Goal: Task Accomplishment & Management: Manage account settings

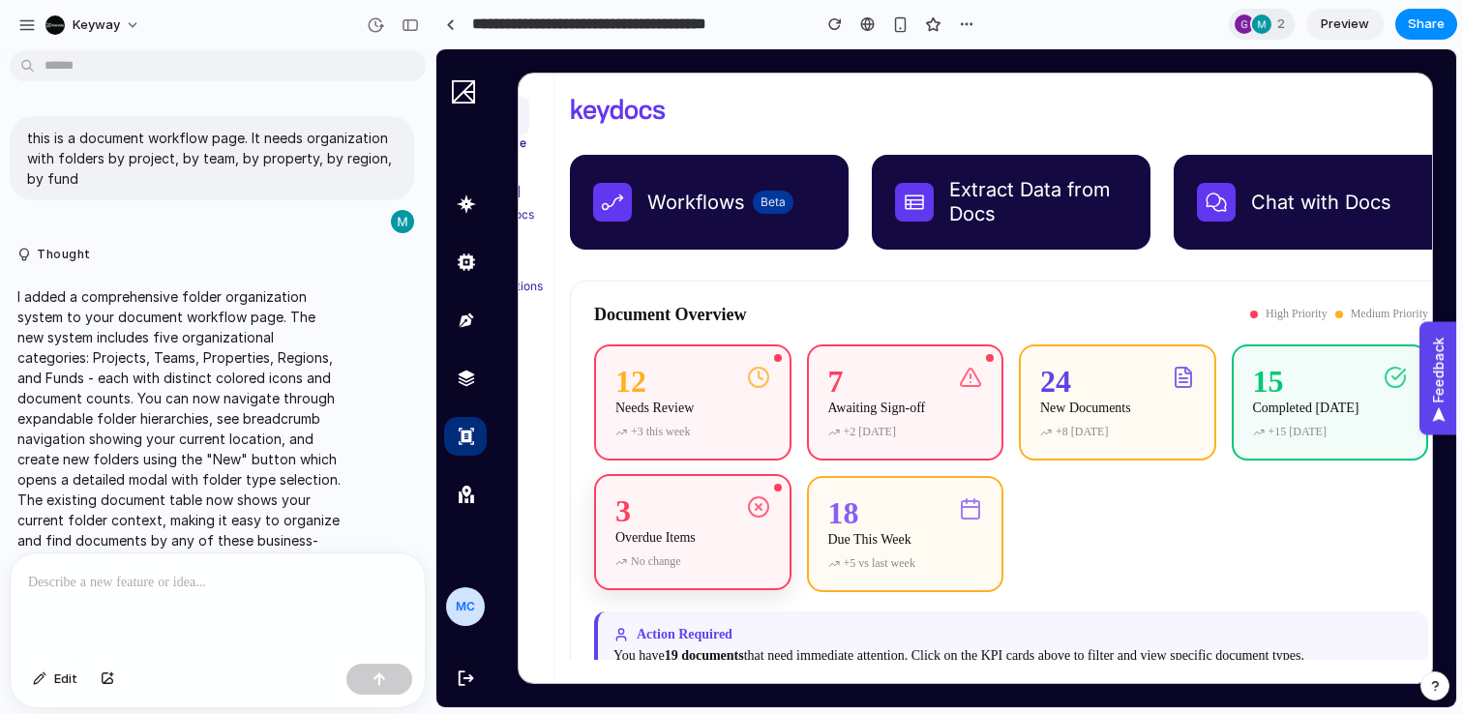
scroll to position [0, 30]
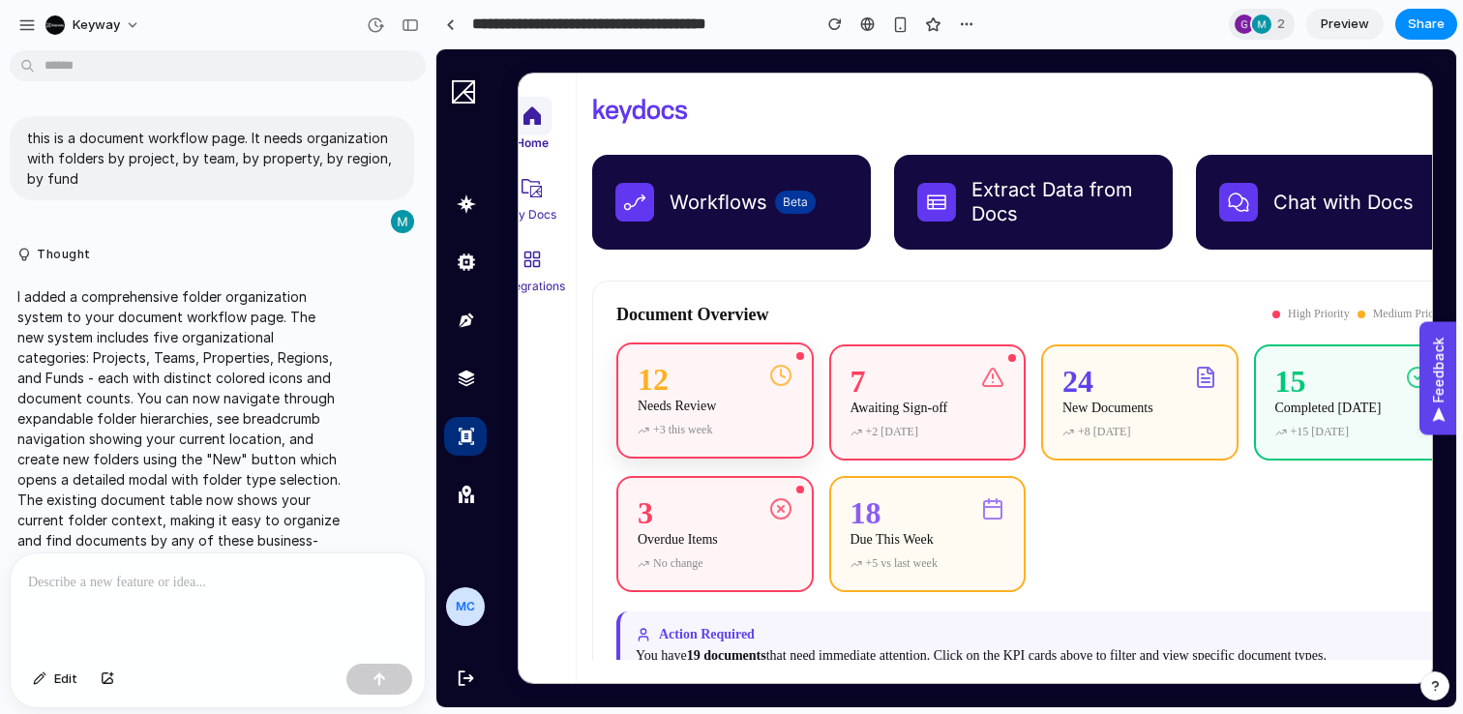
click at [763, 411] on div "12 Needs Review" at bounding box center [715, 393] width 155 height 58
click at [948, 402] on div "Awaiting Sign-off" at bounding box center [900, 406] width 98 height 15
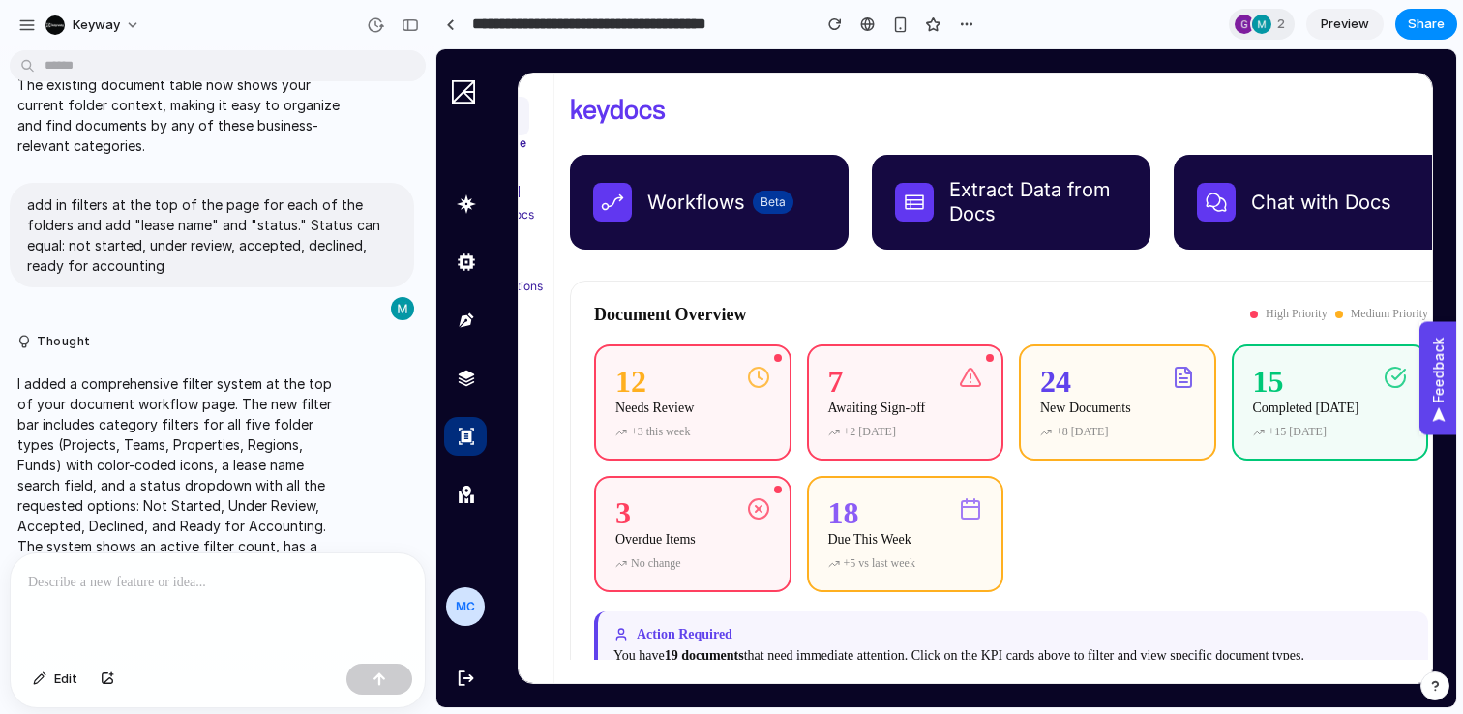
scroll to position [410, 0]
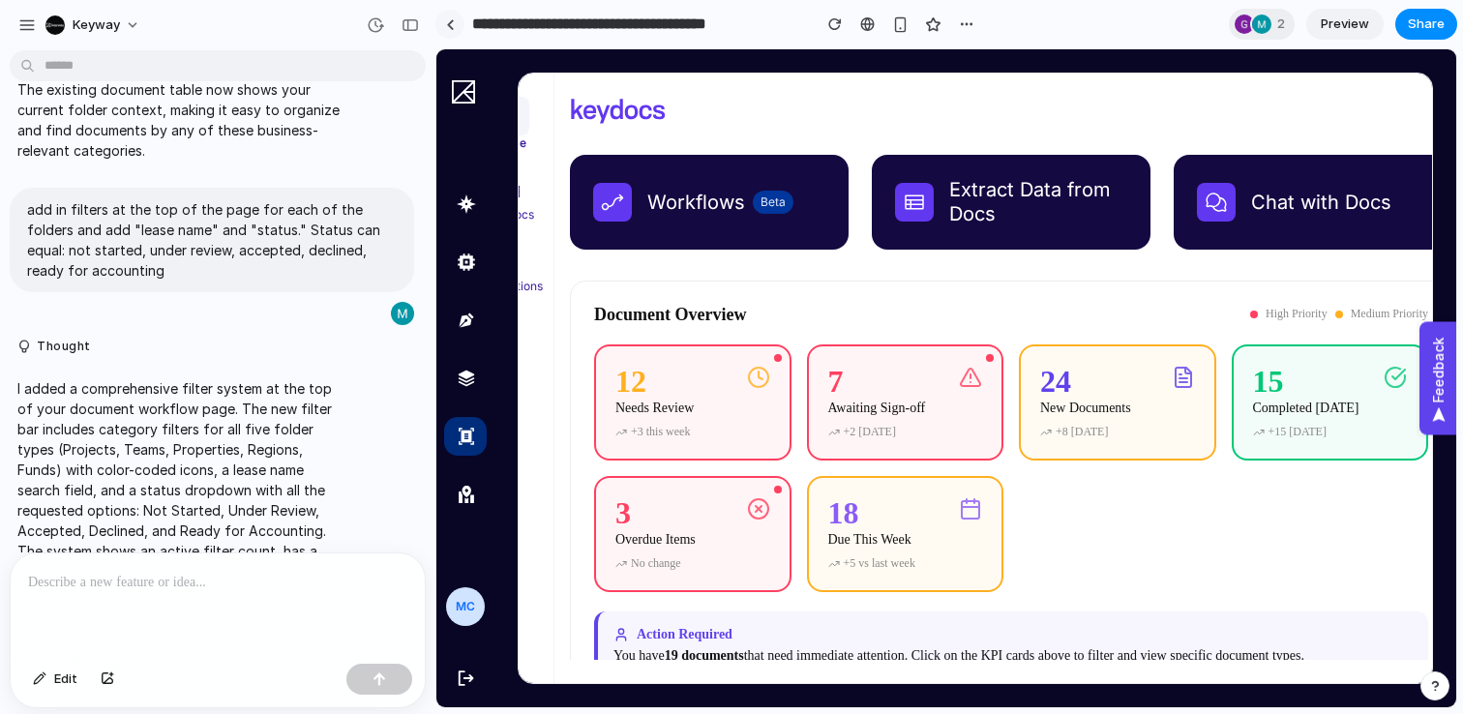
click at [458, 21] on link at bounding box center [450, 24] width 29 height 29
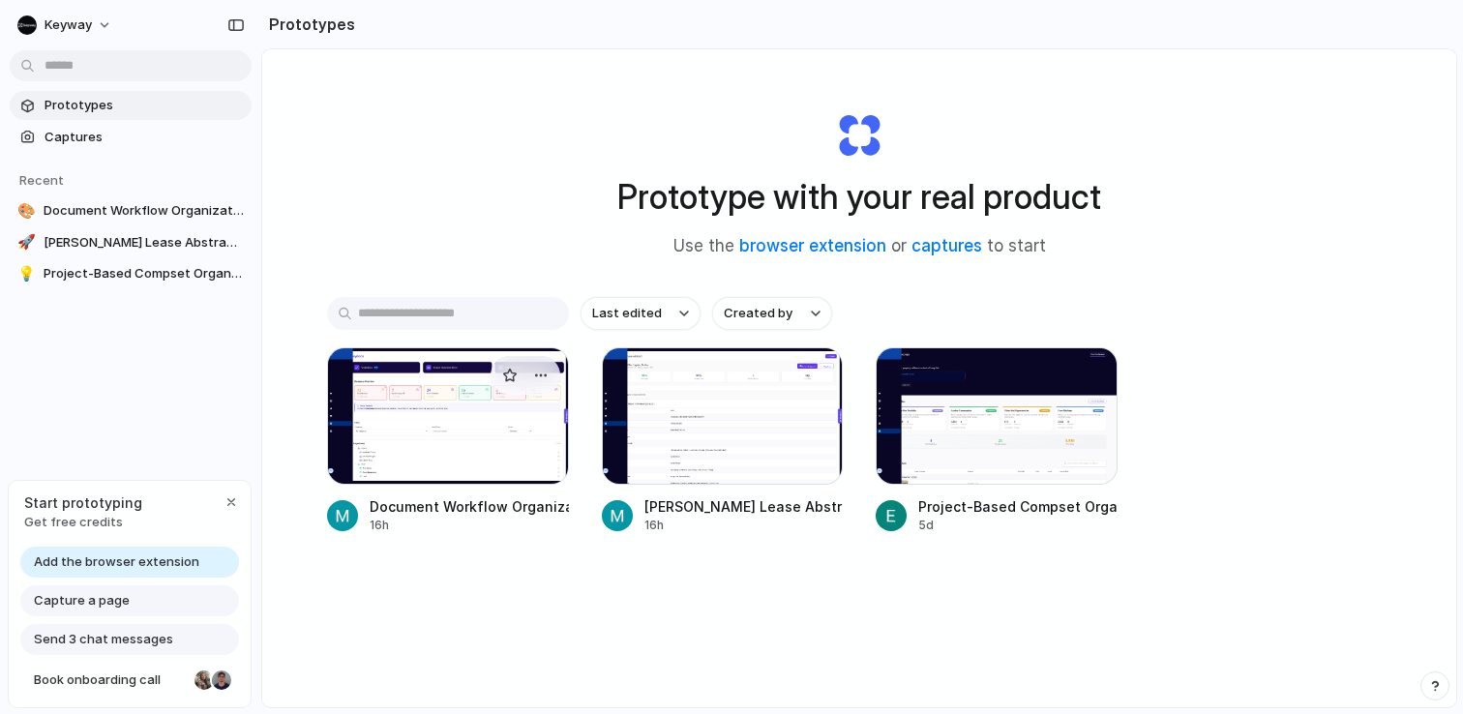
click at [496, 453] on div at bounding box center [448, 415] width 242 height 137
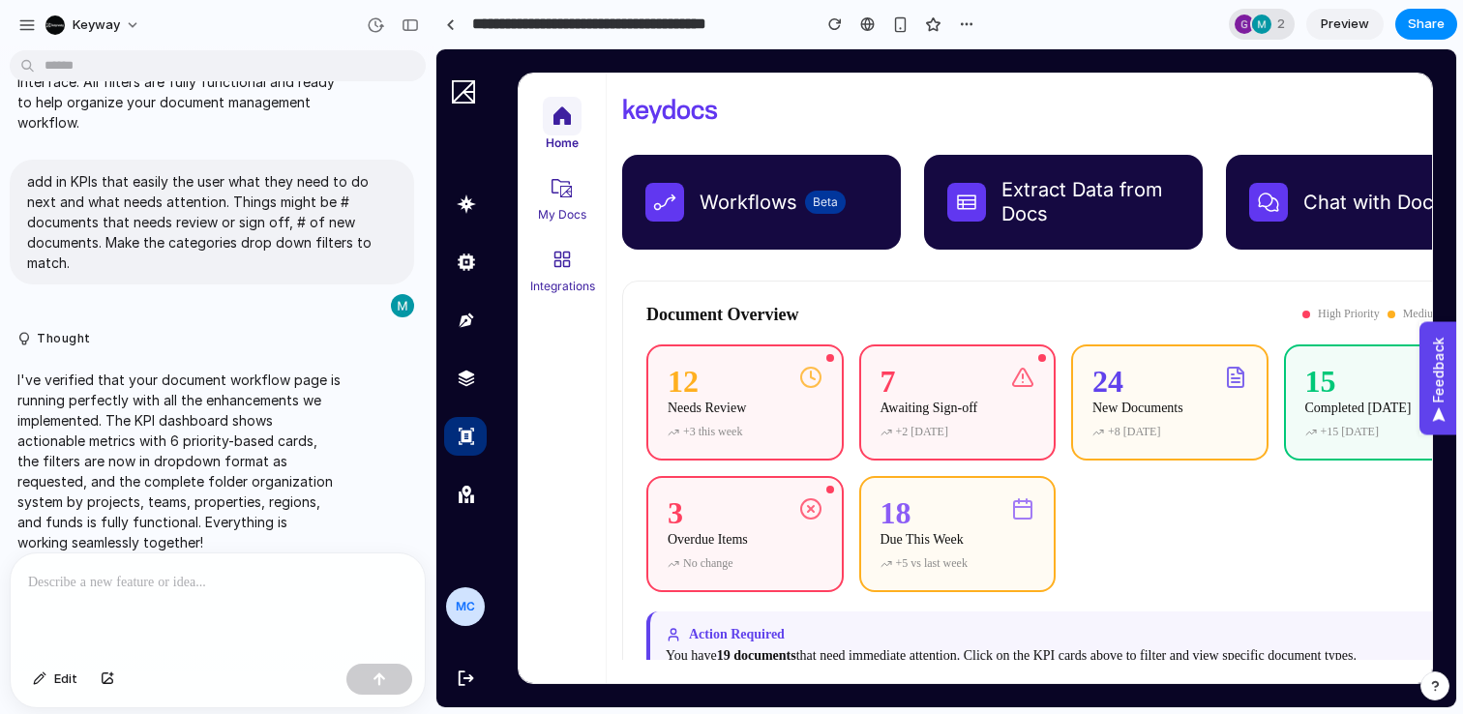
click at [1263, 28] on div at bounding box center [1261, 24] width 19 height 19
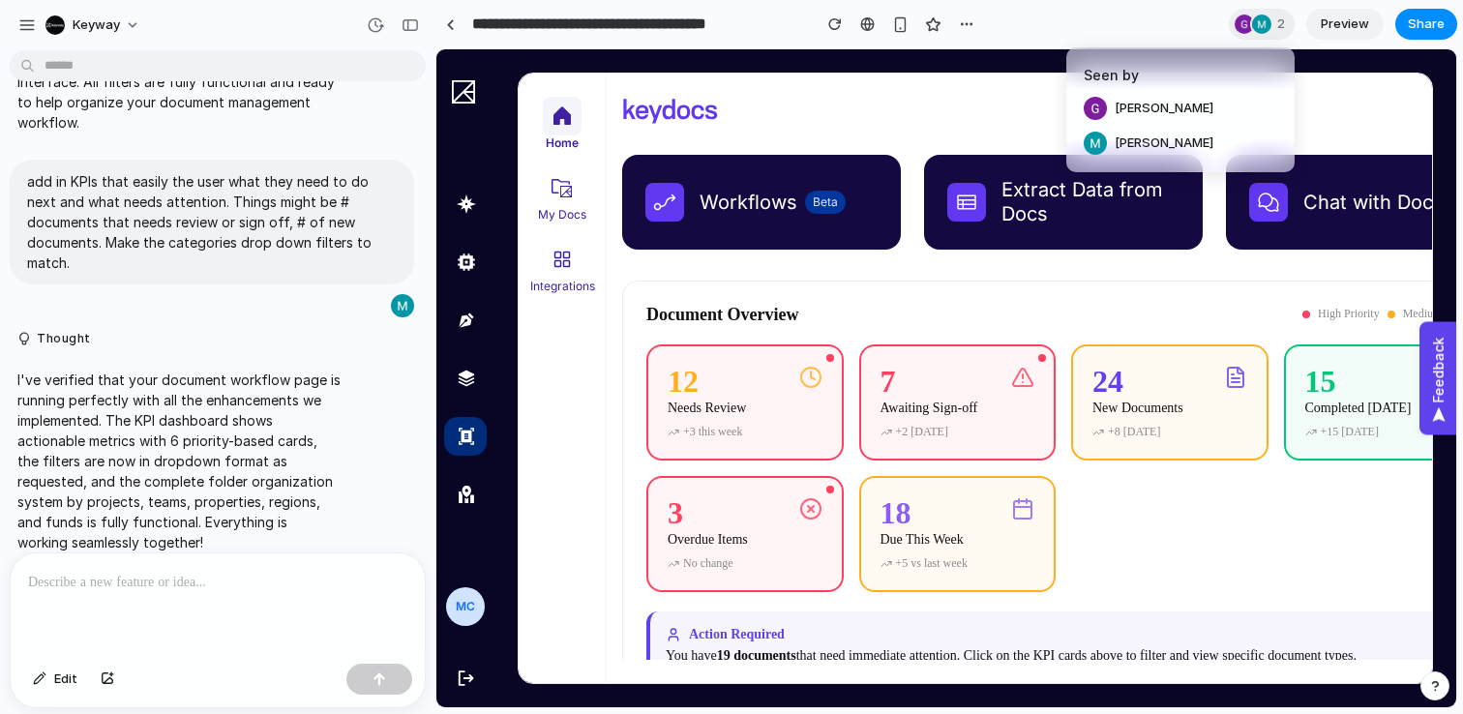
click at [1170, 27] on div "Seen by [PERSON_NAME] [PERSON_NAME]" at bounding box center [731, 357] width 1463 height 714
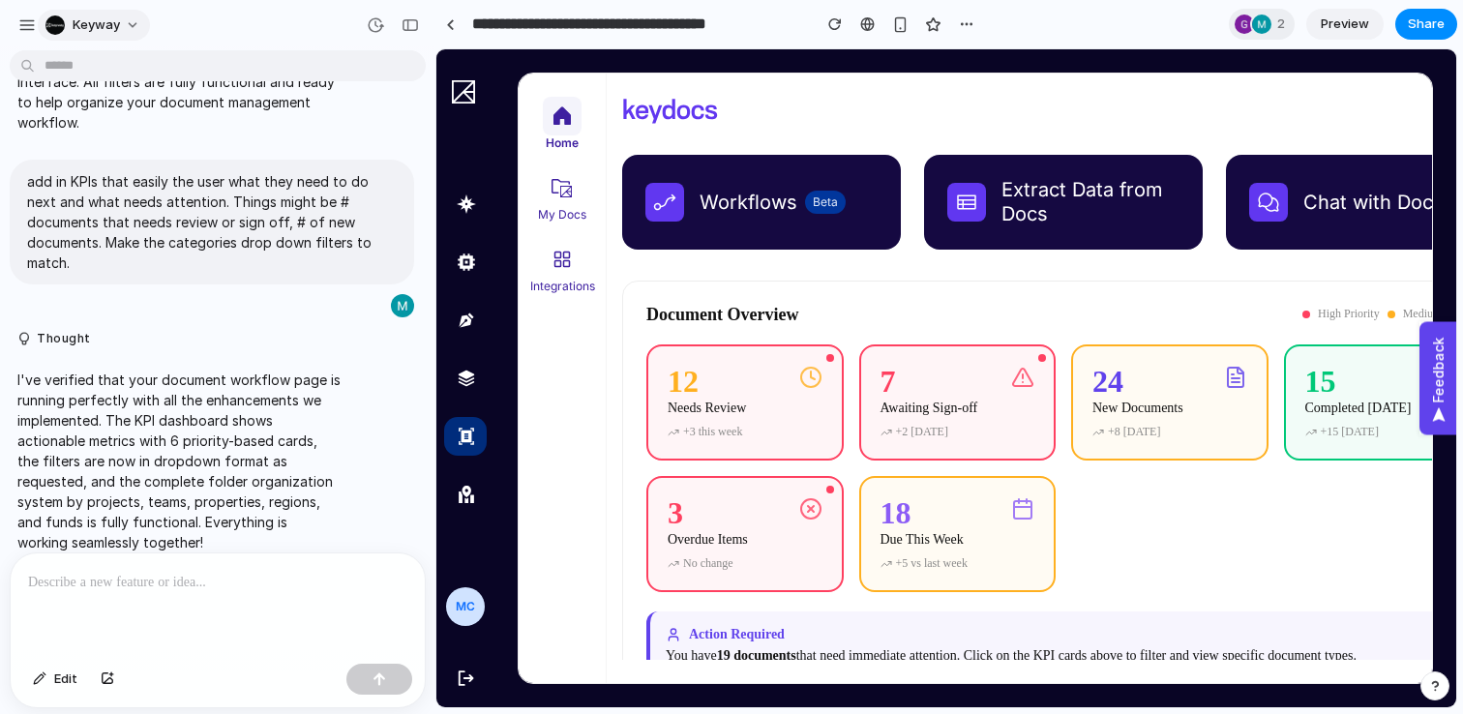
click at [130, 24] on button "Keyway" at bounding box center [94, 25] width 112 height 31
click at [54, 22] on div "Settings Invite members Change theme Sign out" at bounding box center [731, 357] width 1463 height 714
click at [452, 26] on div at bounding box center [450, 24] width 9 height 11
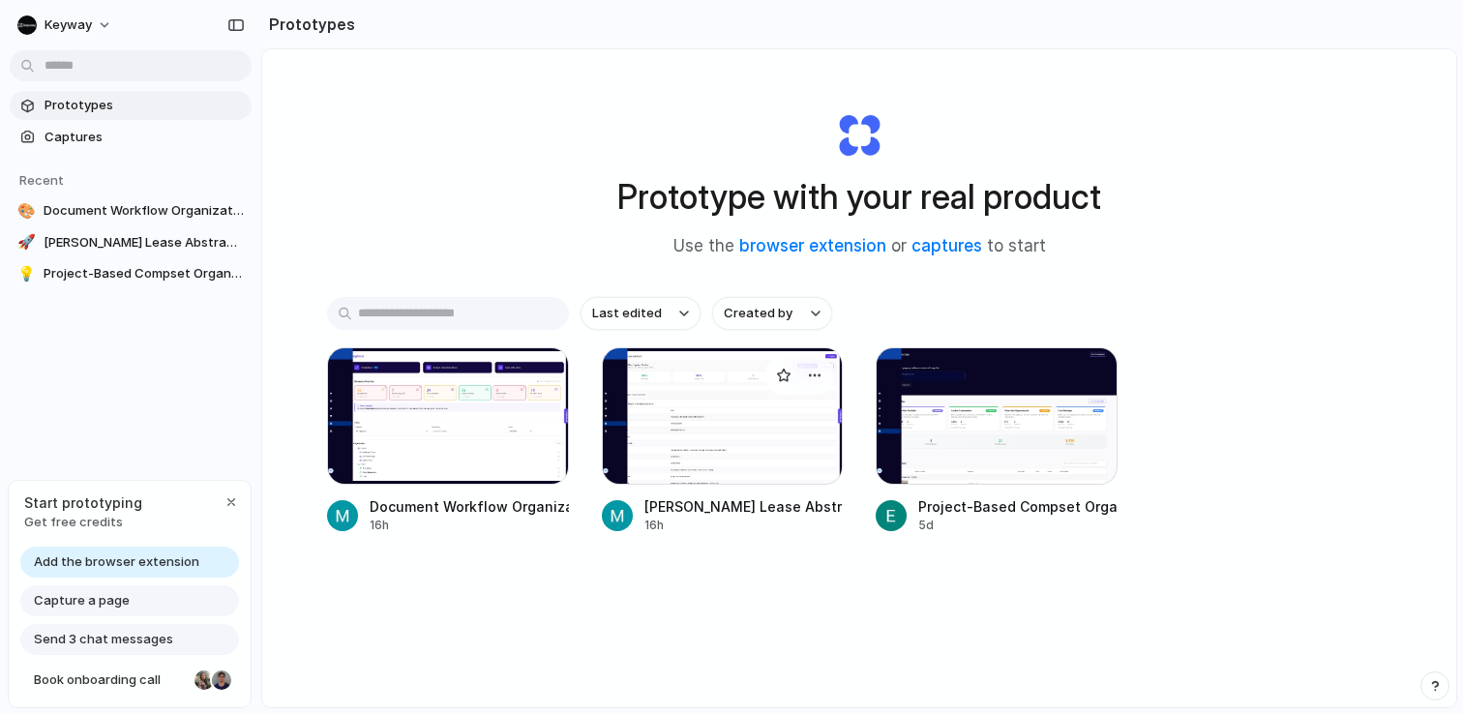
click at [744, 436] on div at bounding box center [723, 415] width 242 height 137
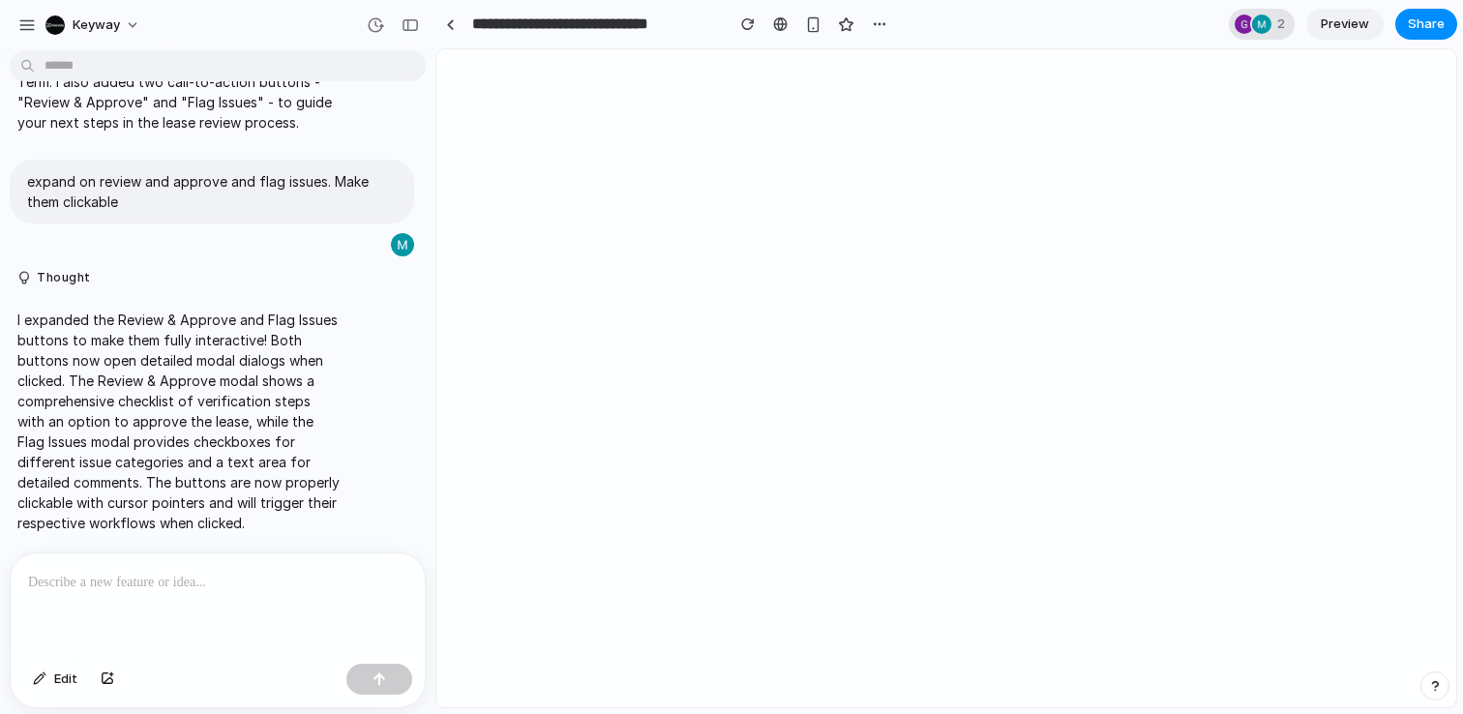
click at [1263, 23] on div at bounding box center [1261, 24] width 19 height 19
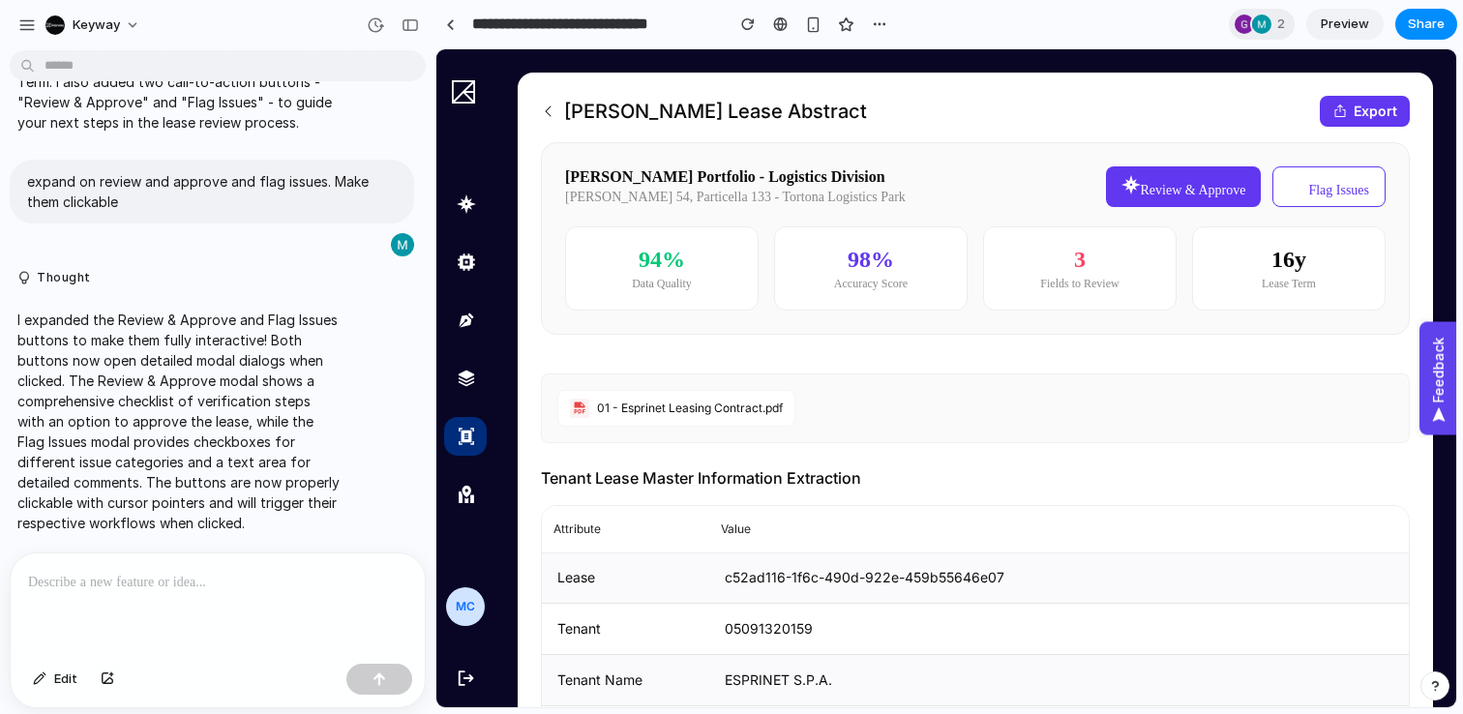
click at [447, 25] on div "Seen by [PERSON_NAME] [PERSON_NAME]" at bounding box center [731, 357] width 1463 height 714
click at [454, 28] on link at bounding box center [450, 24] width 29 height 29
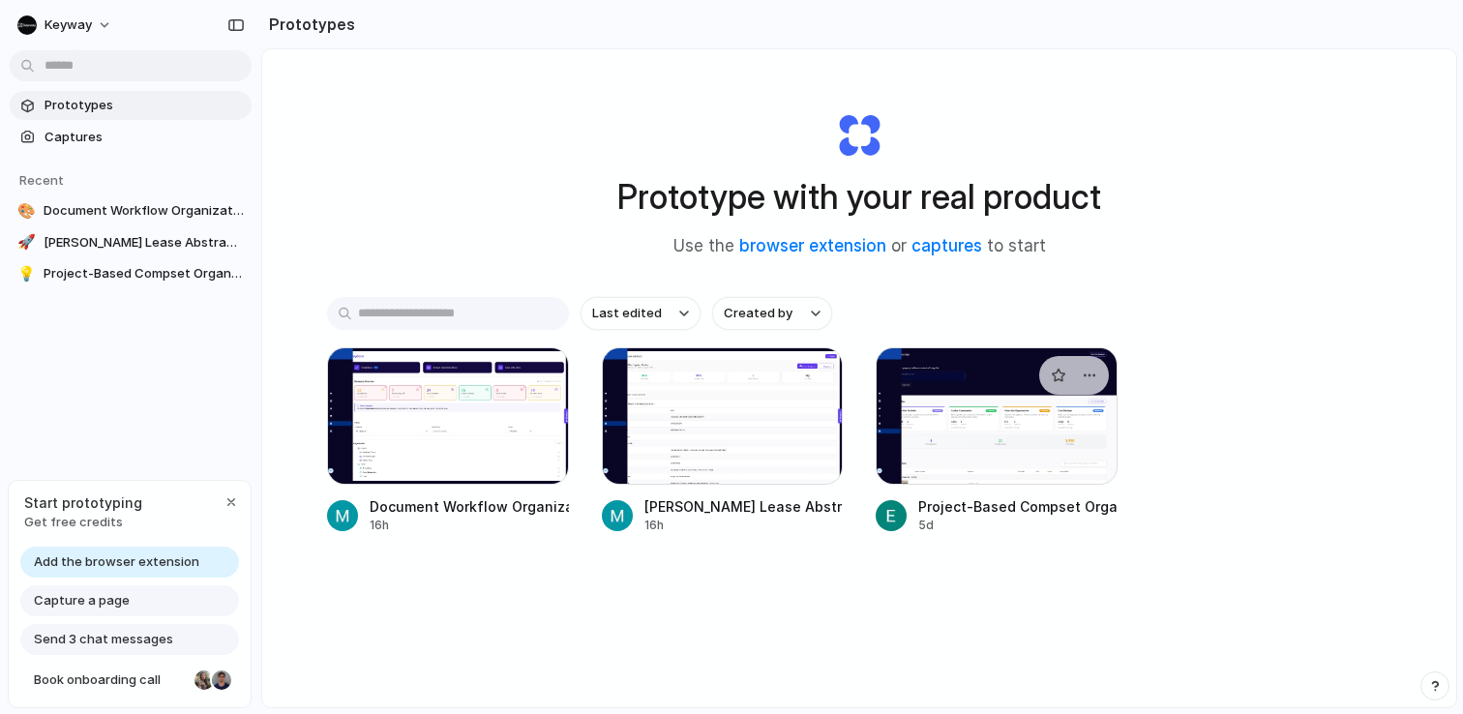
click at [930, 418] on div at bounding box center [997, 415] width 242 height 137
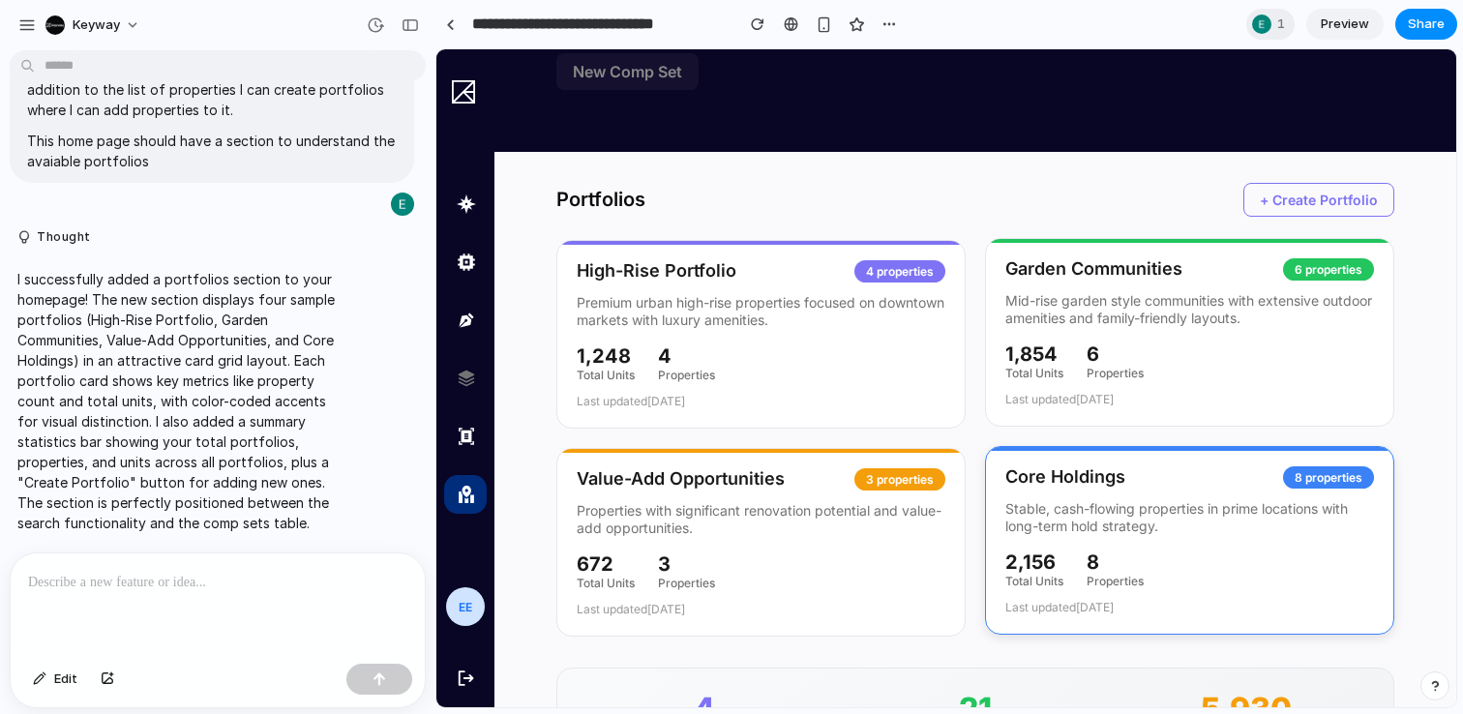
scroll to position [271, 0]
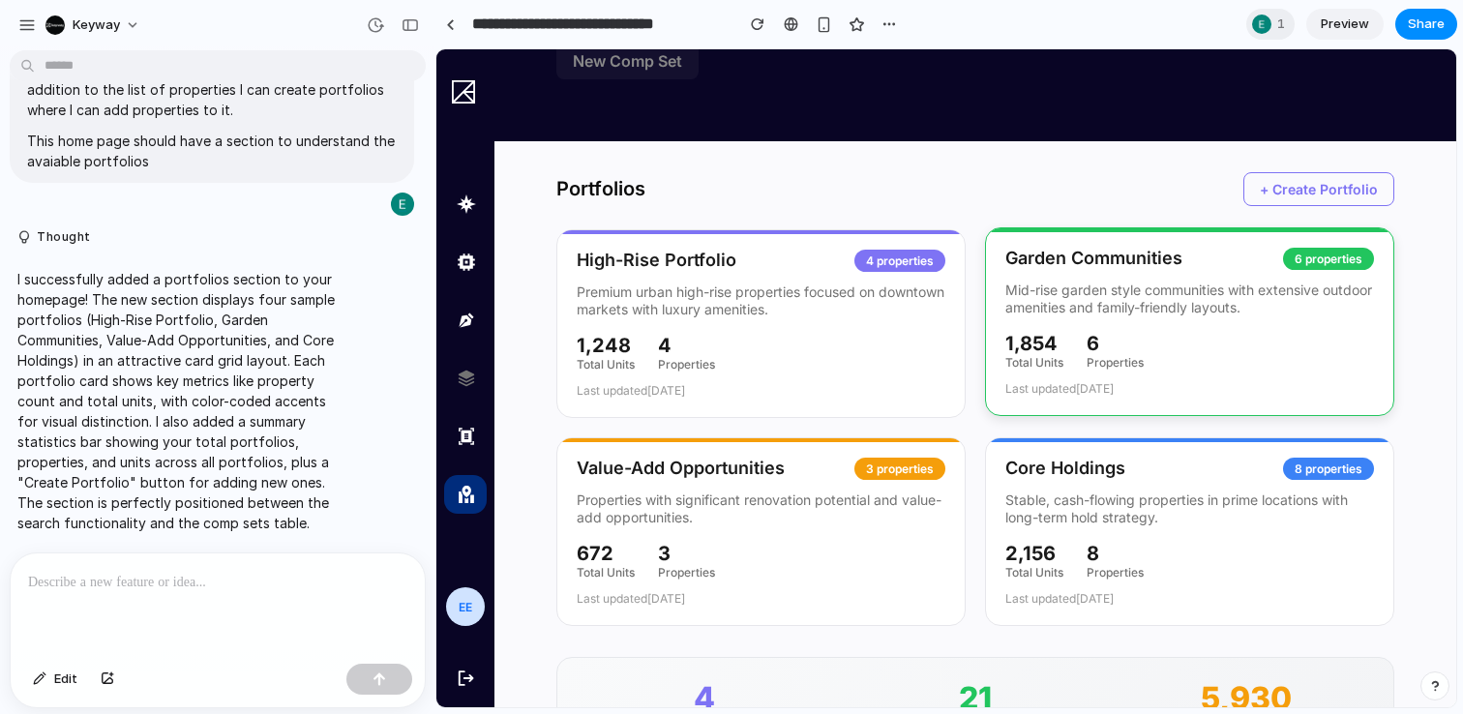
click at [1155, 336] on div "1,854 Total Units 6 Properties" at bounding box center [1190, 351] width 369 height 38
click at [1080, 327] on div "Garden Communities 6 properties Mid-rise garden style communities with extensiv…" at bounding box center [1189, 321] width 409 height 189
click at [1286, 252] on div "6 properties" at bounding box center [1328, 259] width 91 height 22
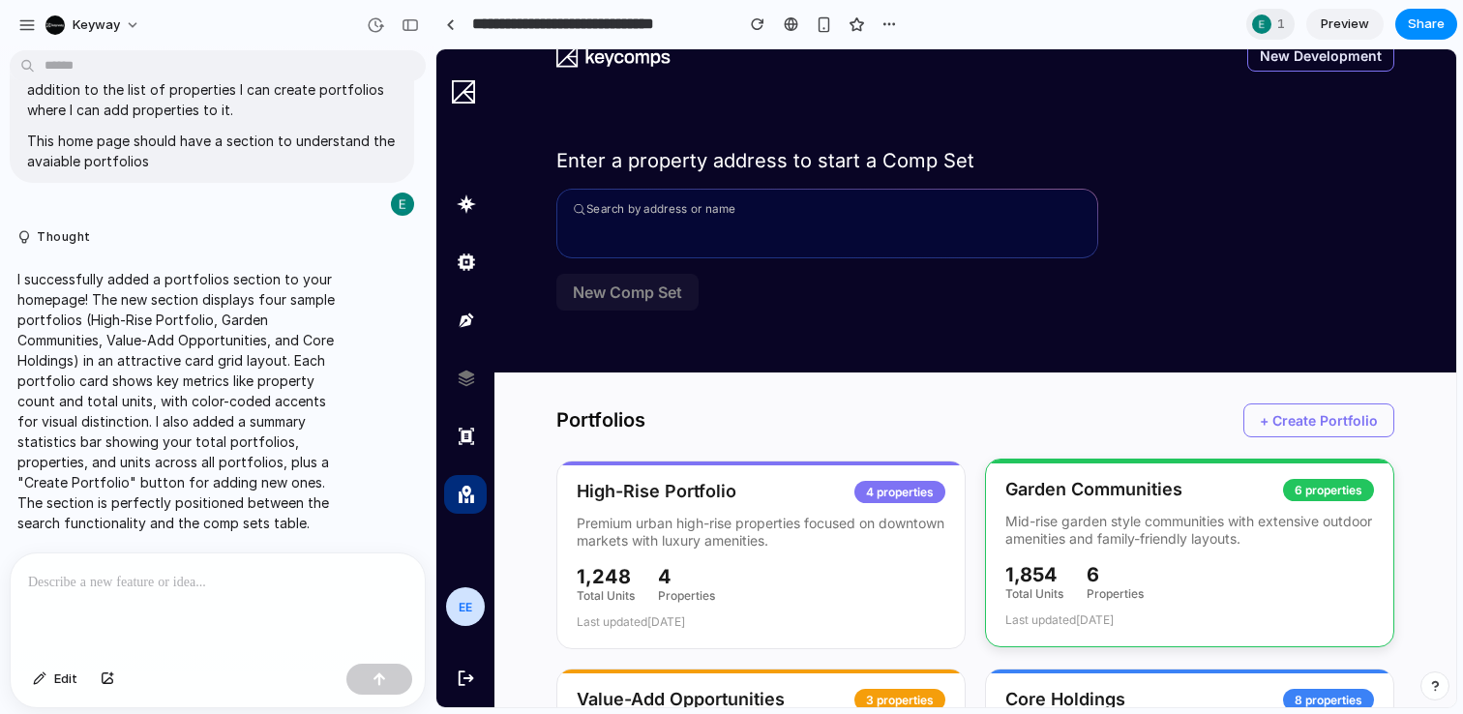
scroll to position [0, 0]
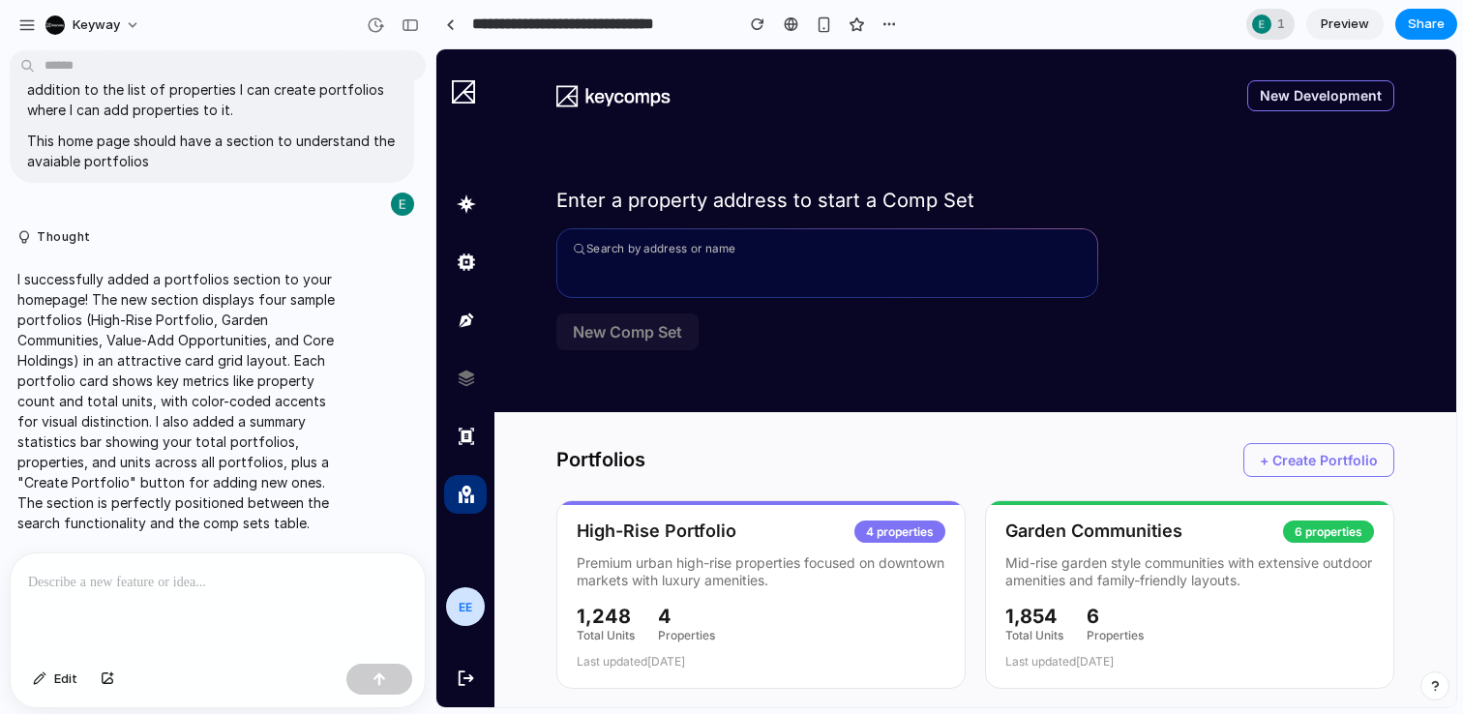
click at [1278, 26] on span "1" at bounding box center [1285, 24] width 14 height 19
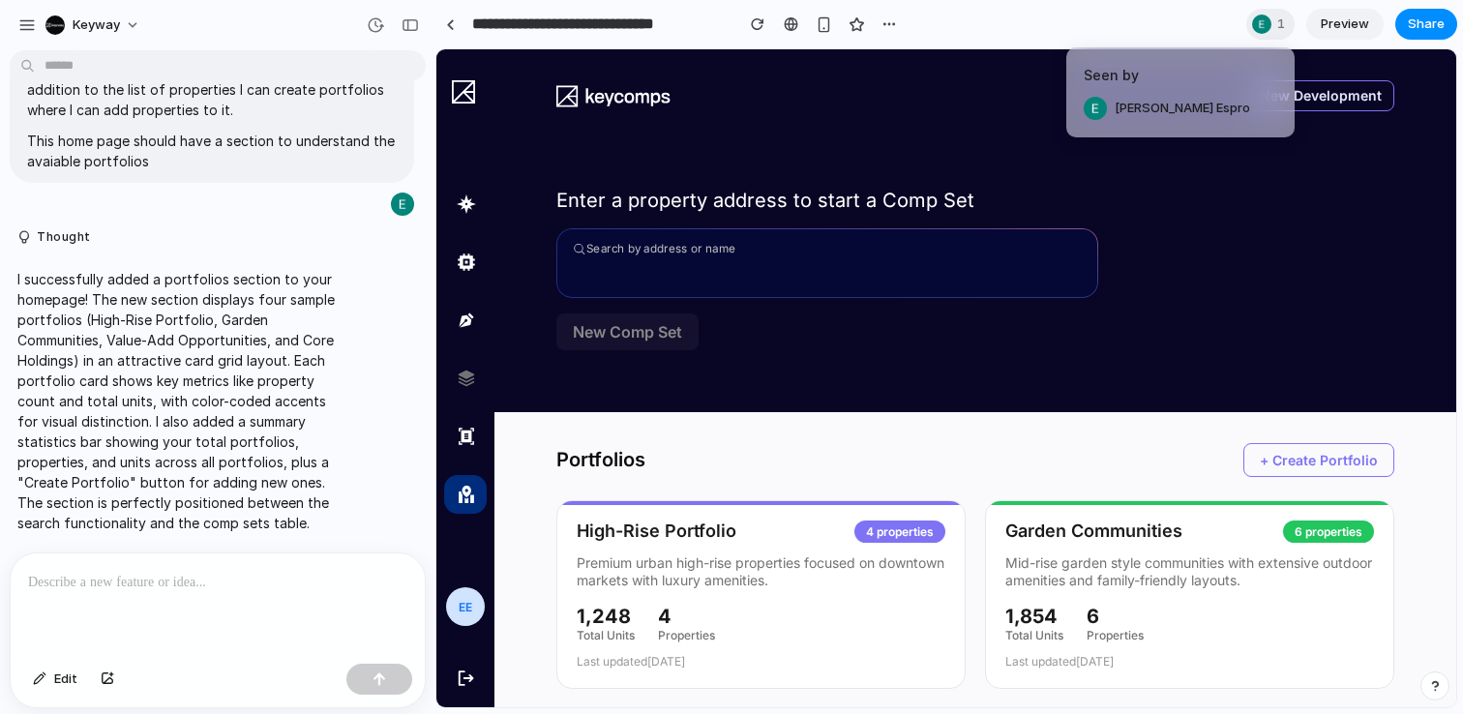
click at [447, 31] on div "Seen by [PERSON_NAME] Espro" at bounding box center [731, 357] width 1463 height 714
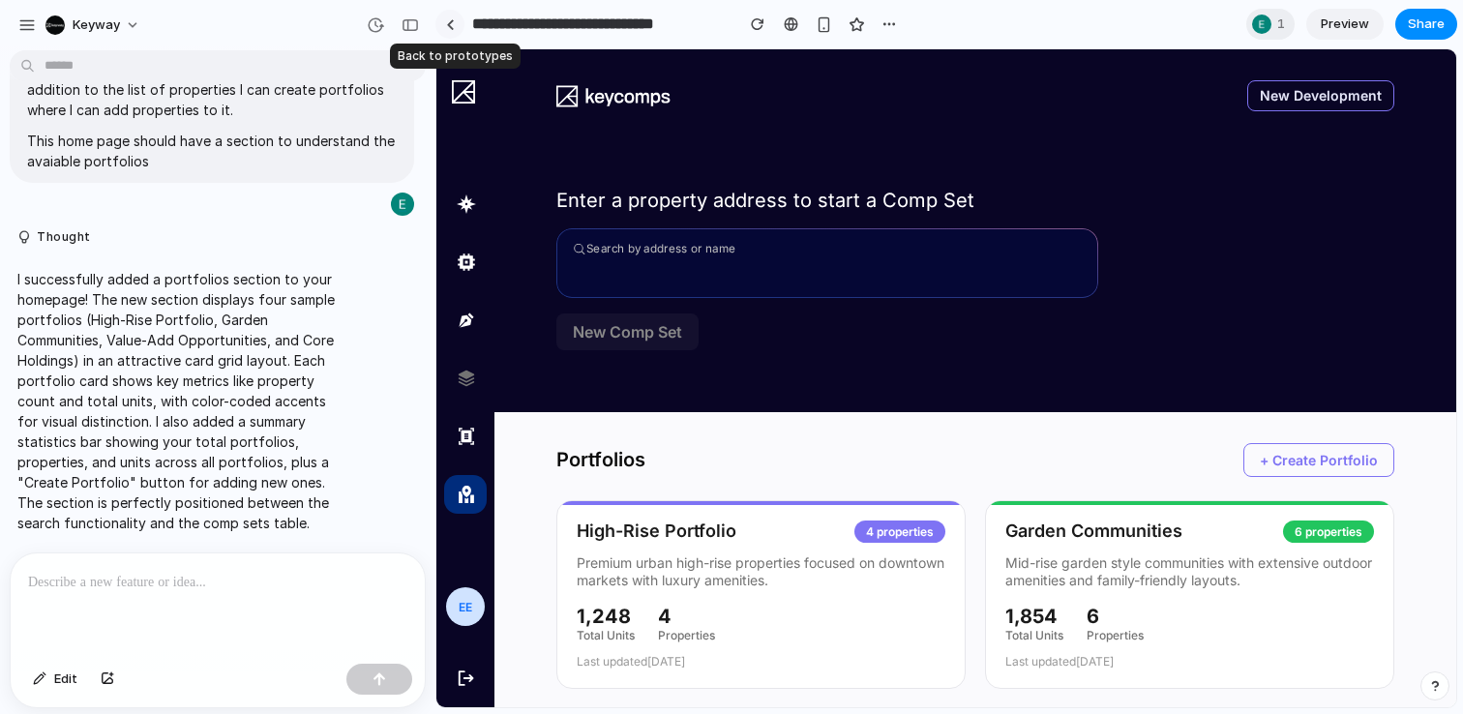
click at [456, 25] on link at bounding box center [450, 24] width 29 height 29
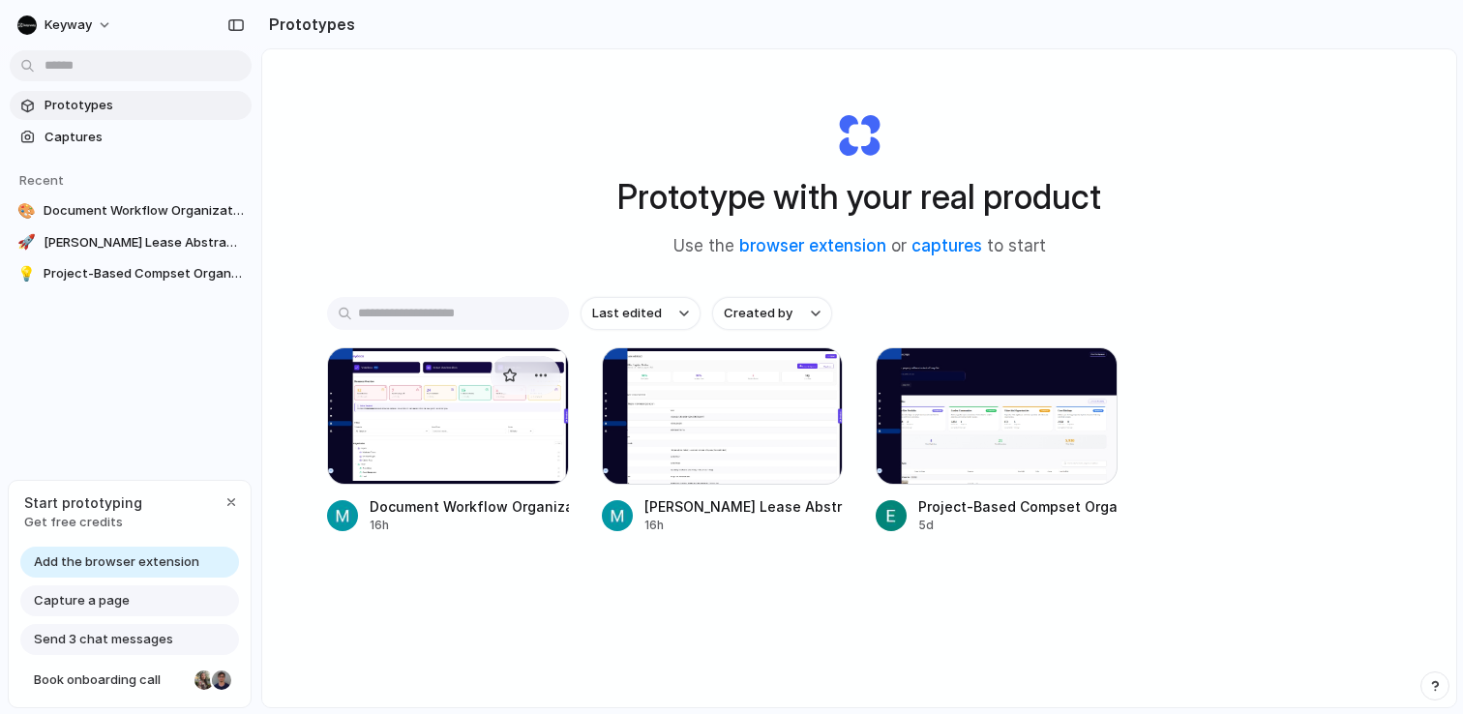
click at [487, 397] on div at bounding box center [448, 415] width 242 height 137
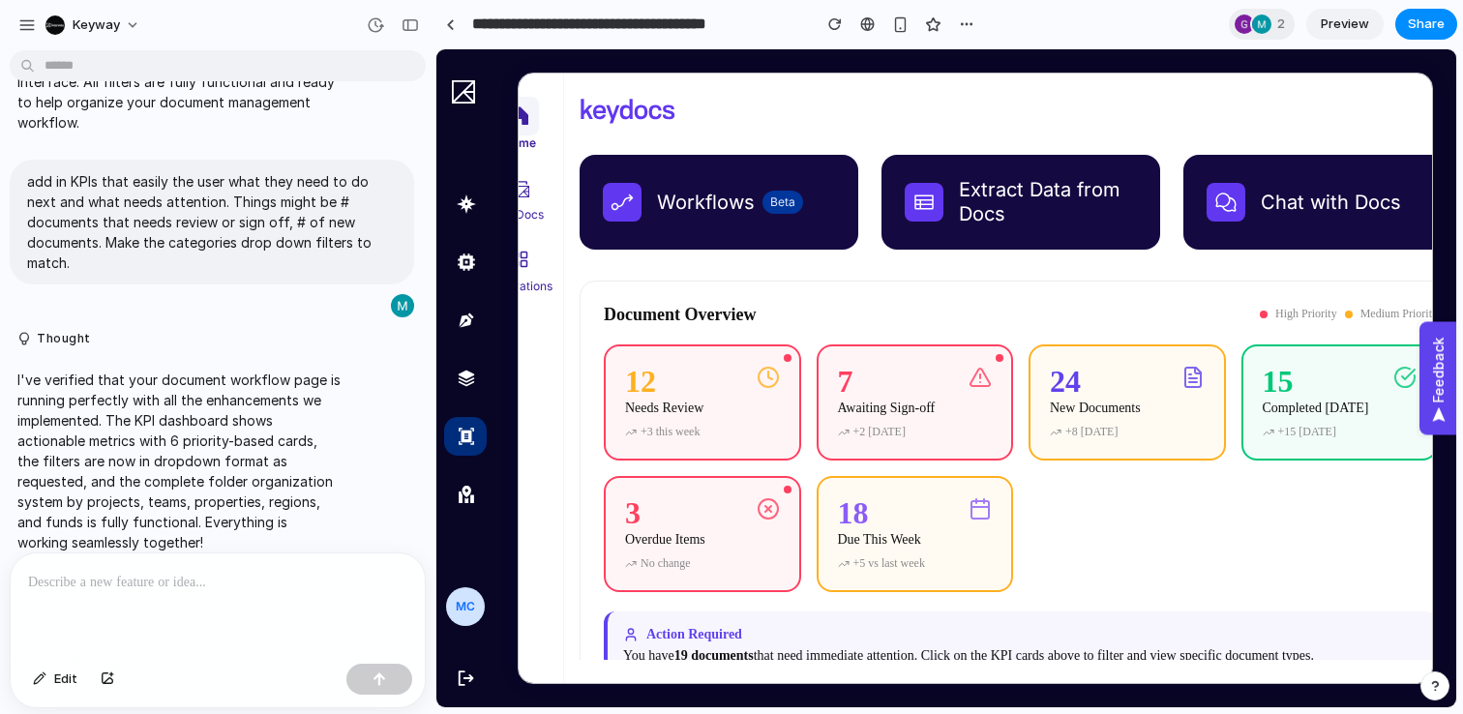
scroll to position [0, 52]
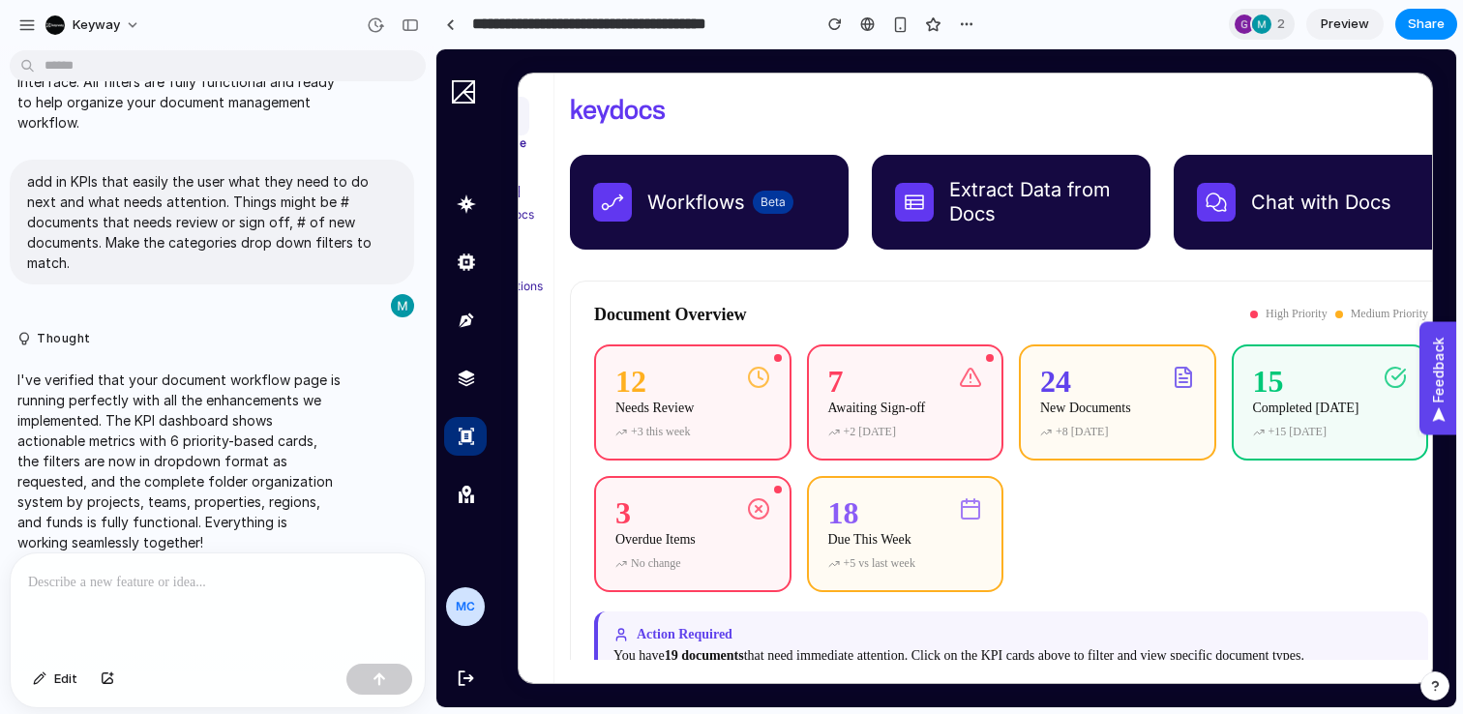
click at [882, 322] on div "Document Overview High Priority Medium Priority" at bounding box center [1011, 315] width 834 height 20
click at [1340, 20] on span "Preview" at bounding box center [1345, 24] width 48 height 19
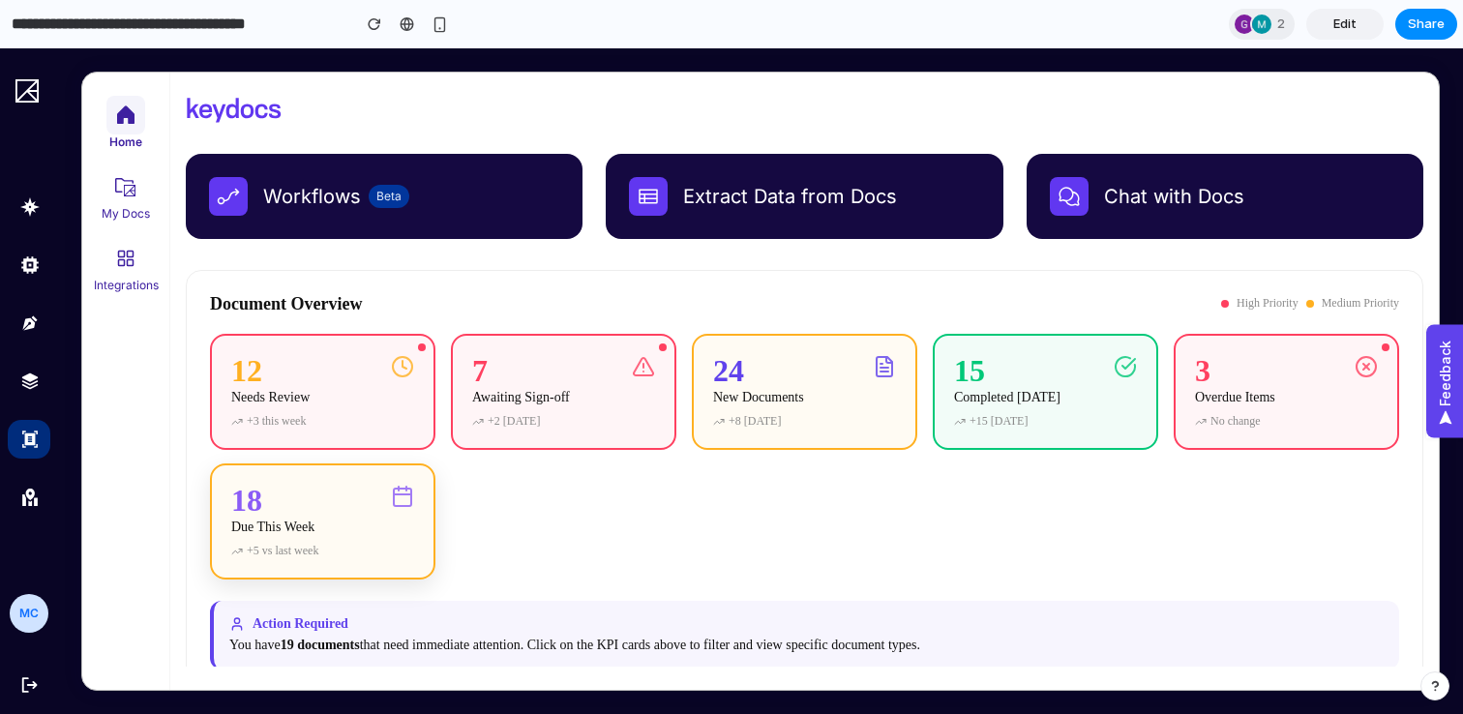
click at [381, 527] on div "18 Due This Week" at bounding box center [322, 514] width 183 height 58
click at [380, 407] on div "12 Needs Review" at bounding box center [322, 382] width 183 height 58
click at [612, 652] on p "You have 19 documents that need immediate attention. Click on the KPI cards abo…" at bounding box center [806, 645] width 1155 height 19
click at [108, 181] on div at bounding box center [125, 186] width 39 height 39
click at [146, 191] on button "My Docs" at bounding box center [126, 195] width 56 height 56
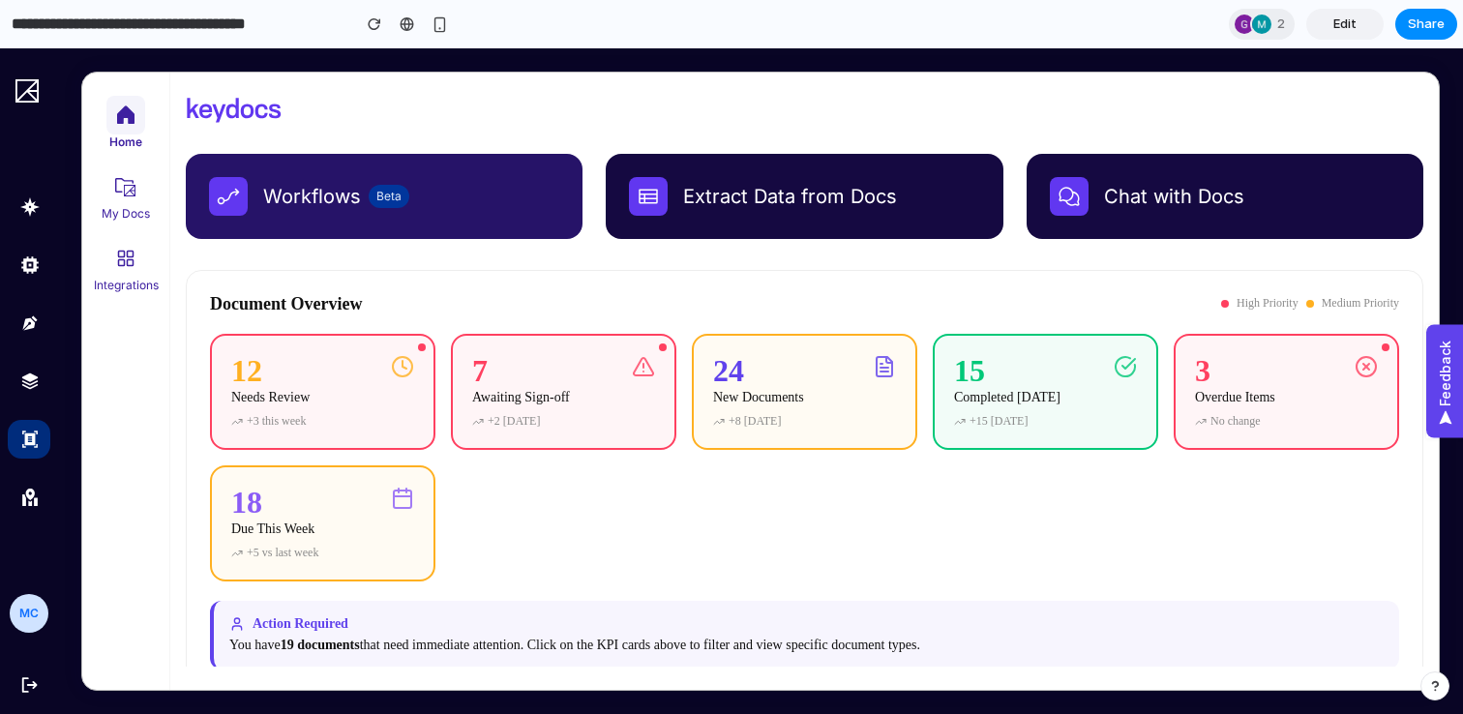
click at [394, 190] on div "Beta" at bounding box center [389, 196] width 41 height 23
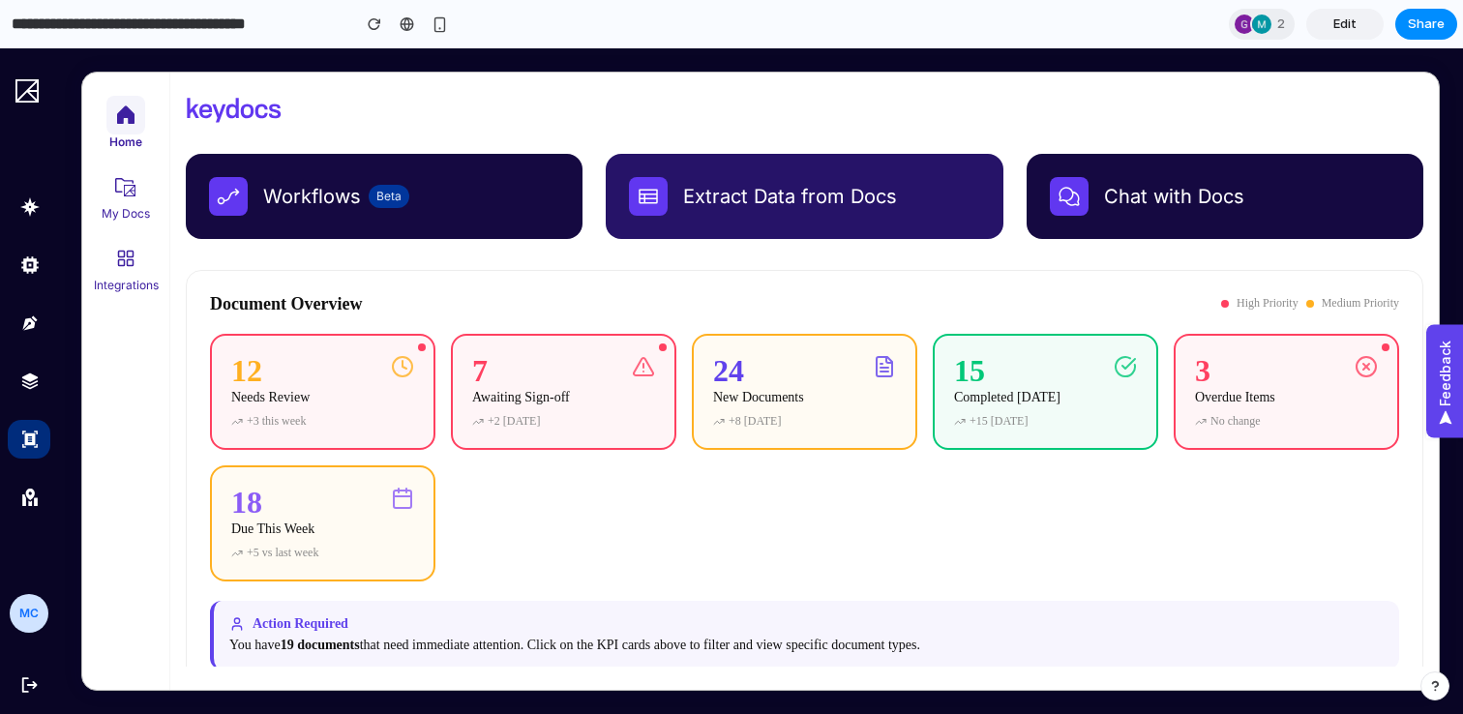
click at [803, 191] on div "Extract Data from Docs" at bounding box center [790, 197] width 214 height 24
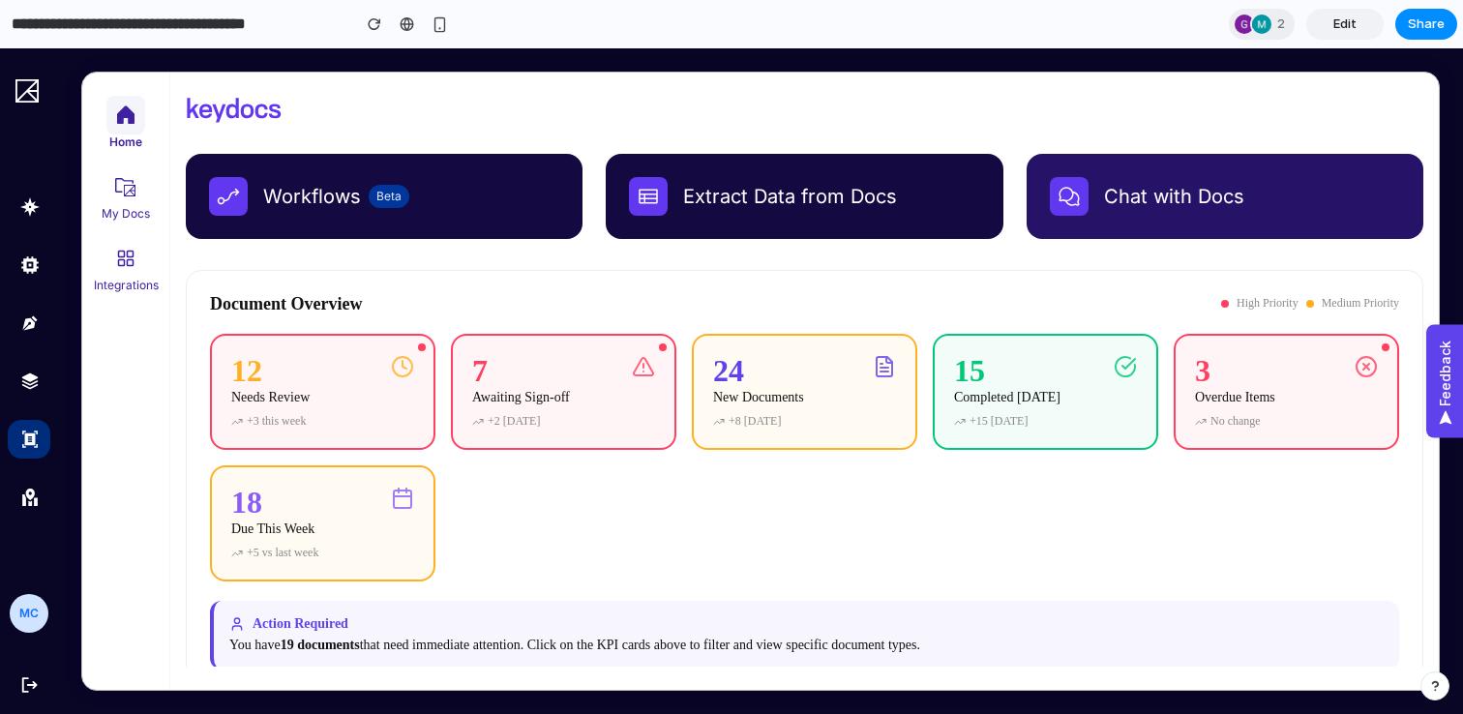
click at [1110, 189] on div "Chat with Docs" at bounding box center [1174, 197] width 140 height 24
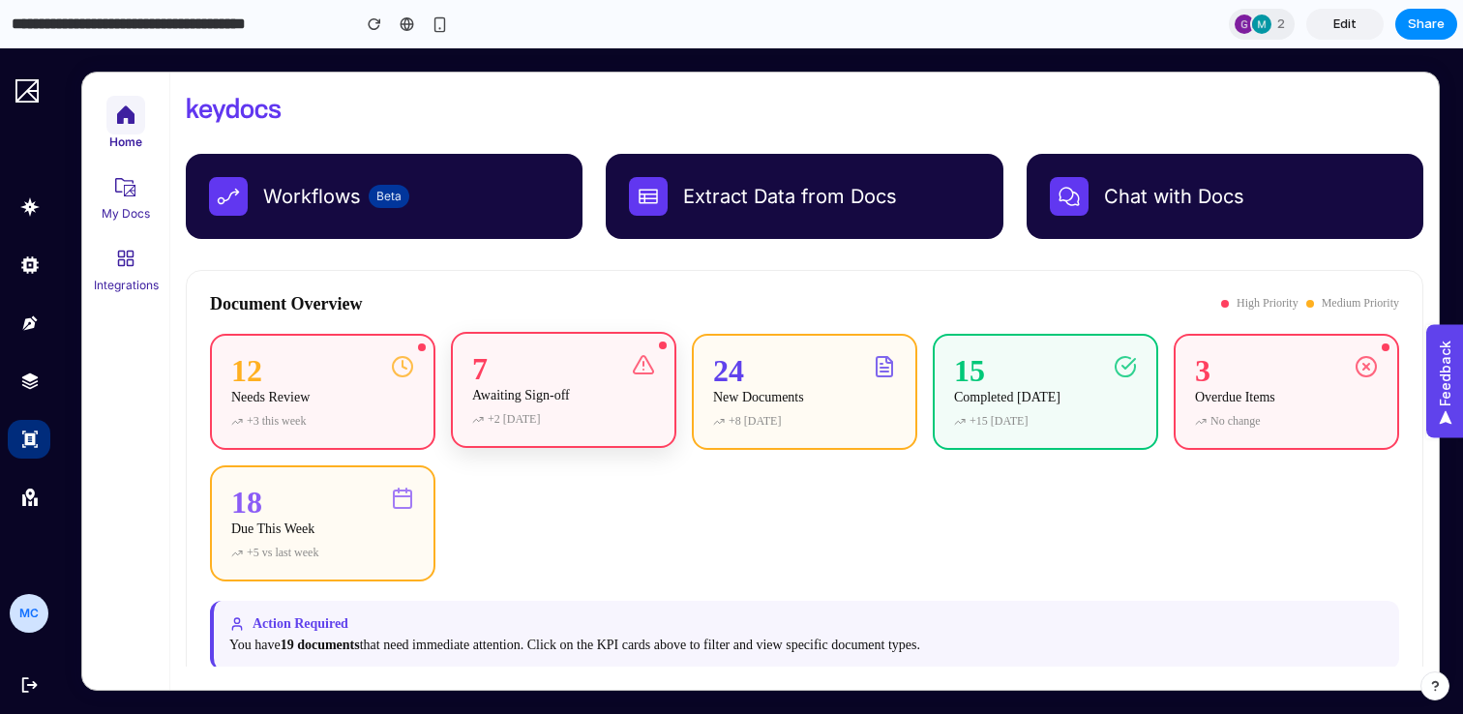
click at [356, 377] on div "12 Needs Review" at bounding box center [322, 384] width 183 height 58
click at [552, 380] on div "7" at bounding box center [521, 368] width 98 height 31
click at [381, 21] on button "button" at bounding box center [374, 24] width 29 height 29
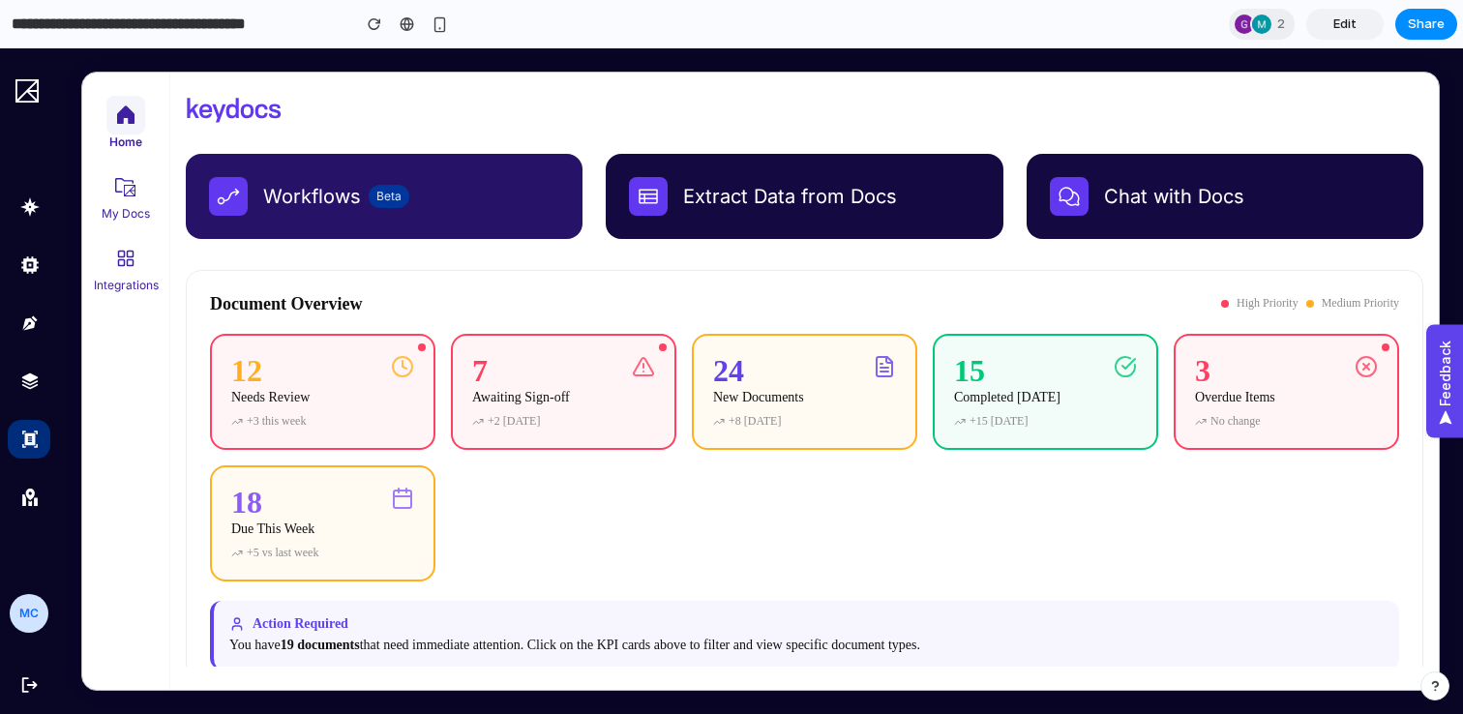
click at [361, 228] on button "Workflows Beta" at bounding box center [384, 196] width 397 height 85
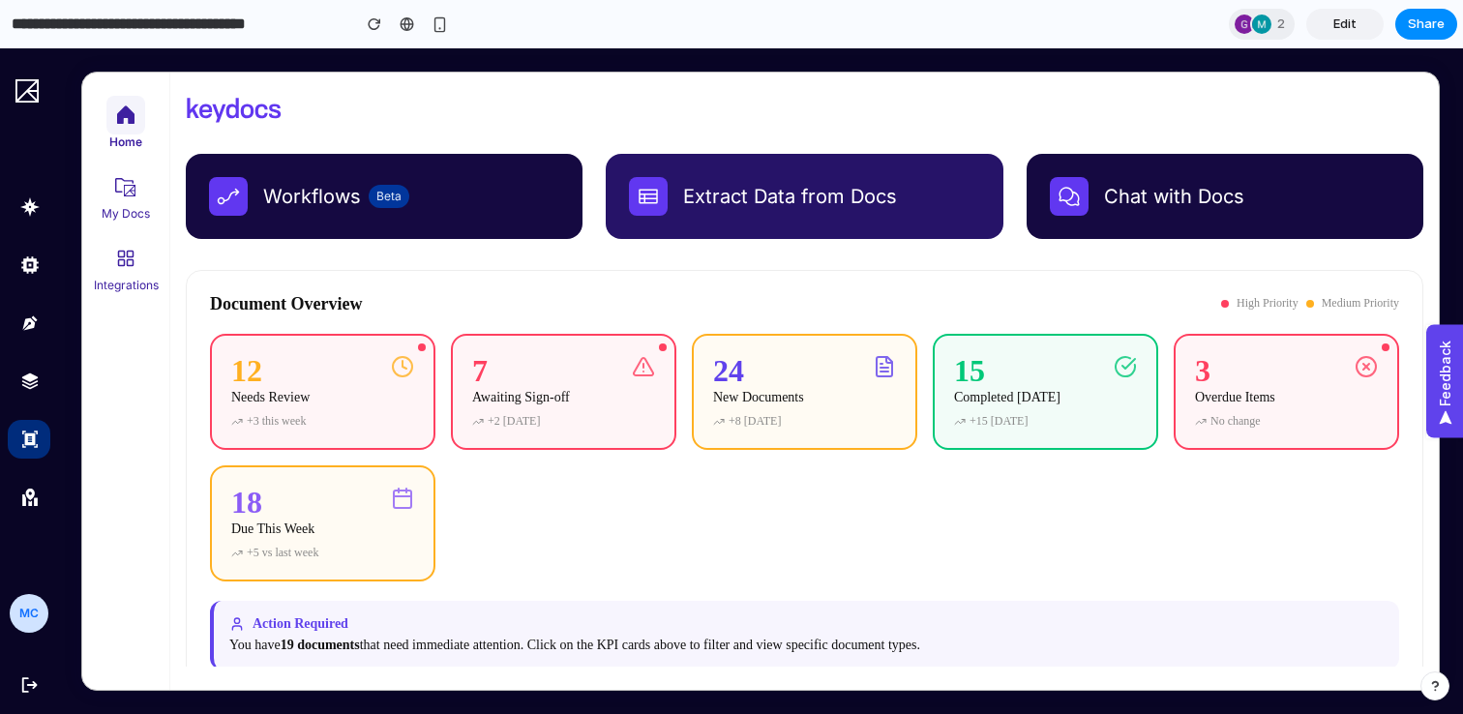
click at [616, 202] on button "Extract Data from Docs" at bounding box center [804, 196] width 397 height 85
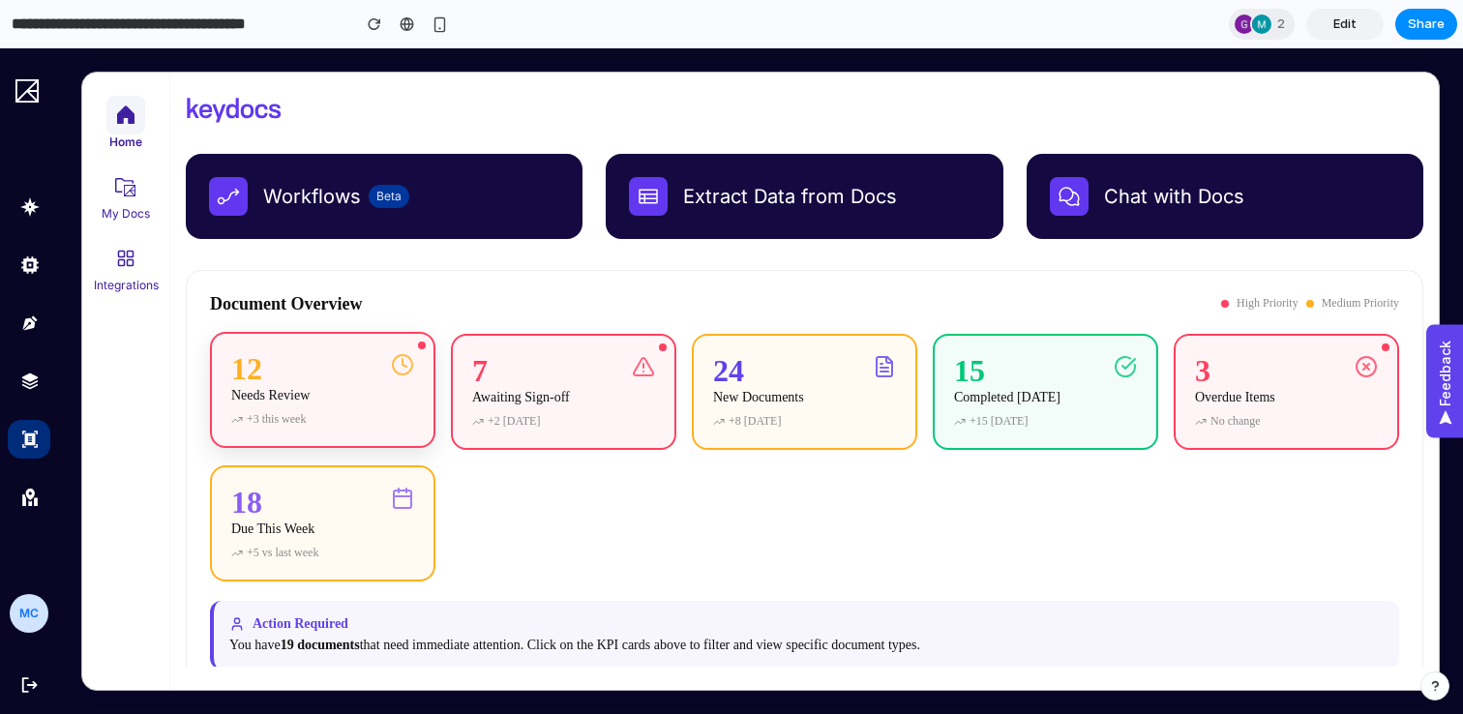
click at [376, 438] on div "12 Needs Review +3 this week" at bounding box center [322, 390] width 225 height 116
click at [362, 508] on div "18 Due This Week" at bounding box center [322, 516] width 183 height 58
click at [382, 404] on div "12 Needs Review" at bounding box center [322, 384] width 183 height 58
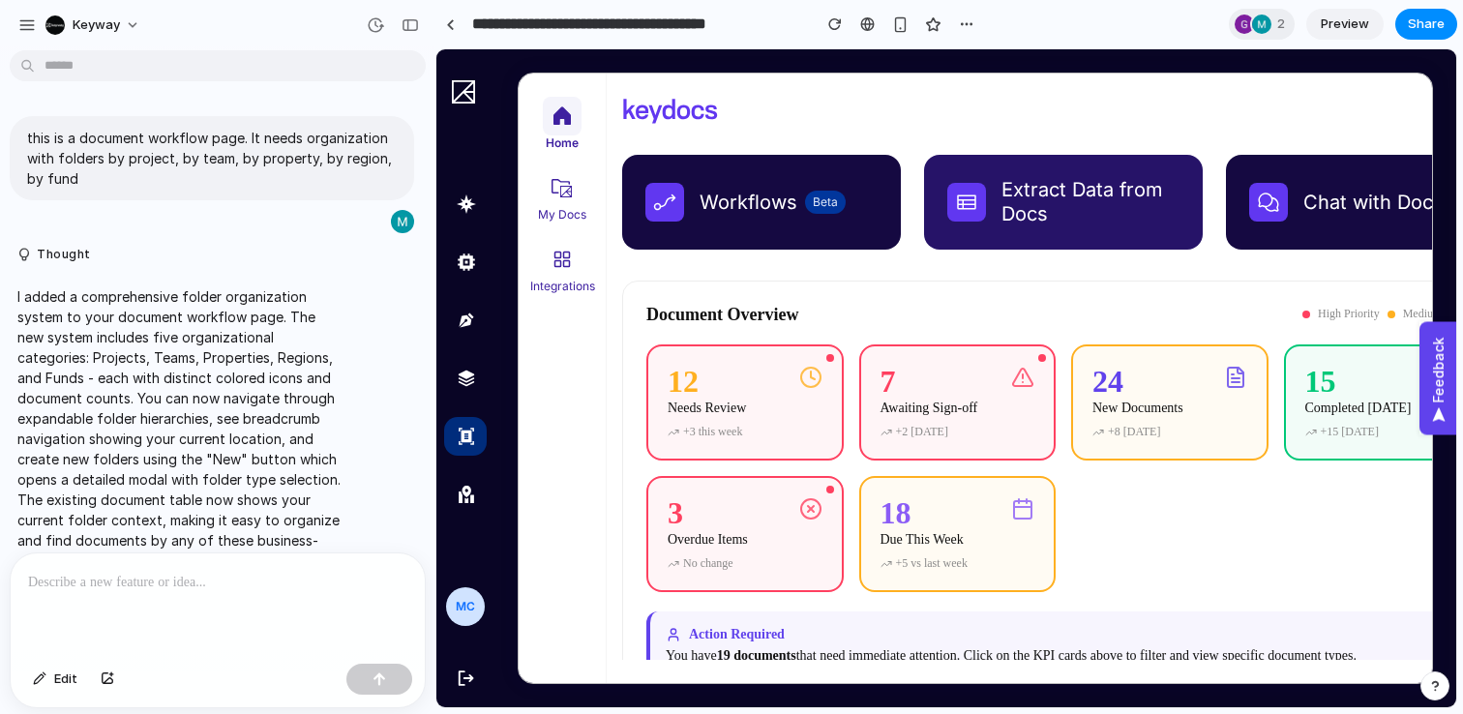
click at [1033, 202] on div "Extract Data from Docs" at bounding box center [1091, 202] width 178 height 48
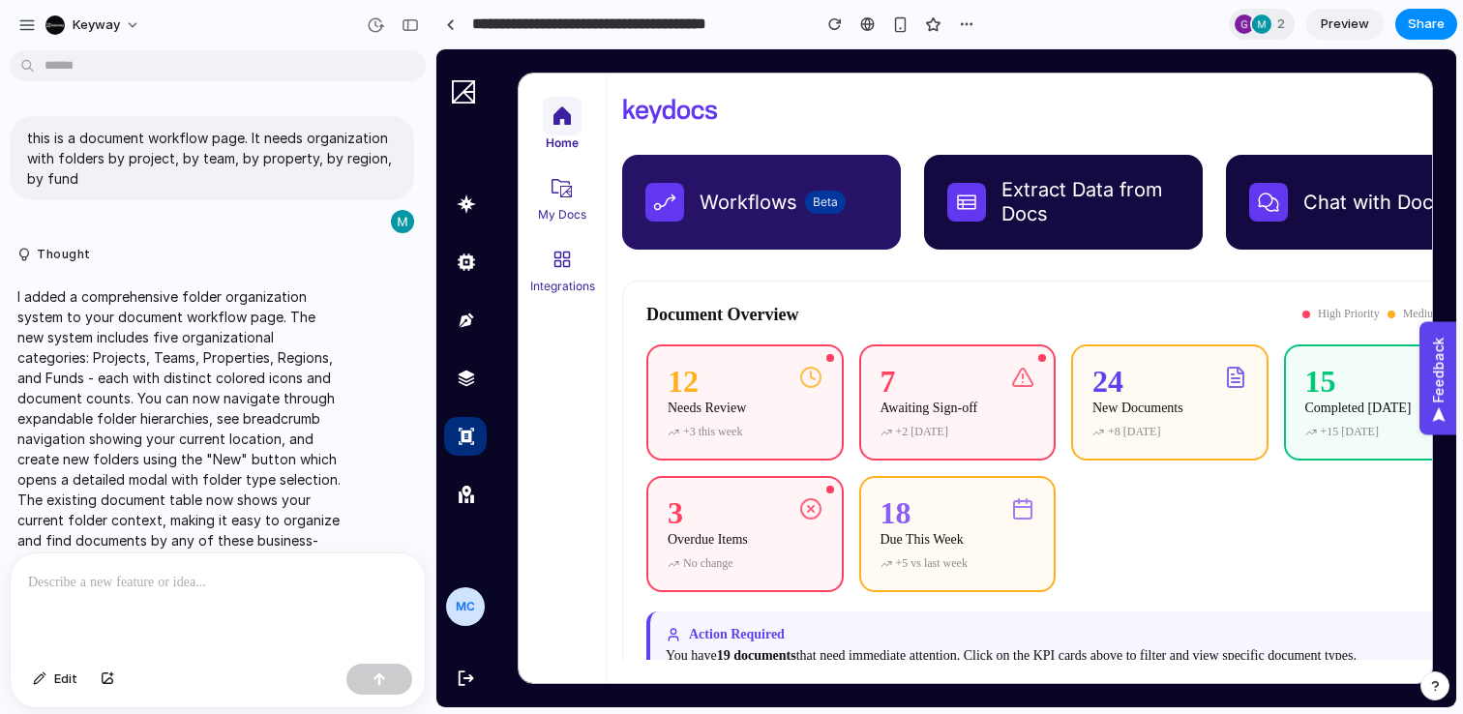
click at [828, 202] on div "Beta" at bounding box center [825, 202] width 41 height 23
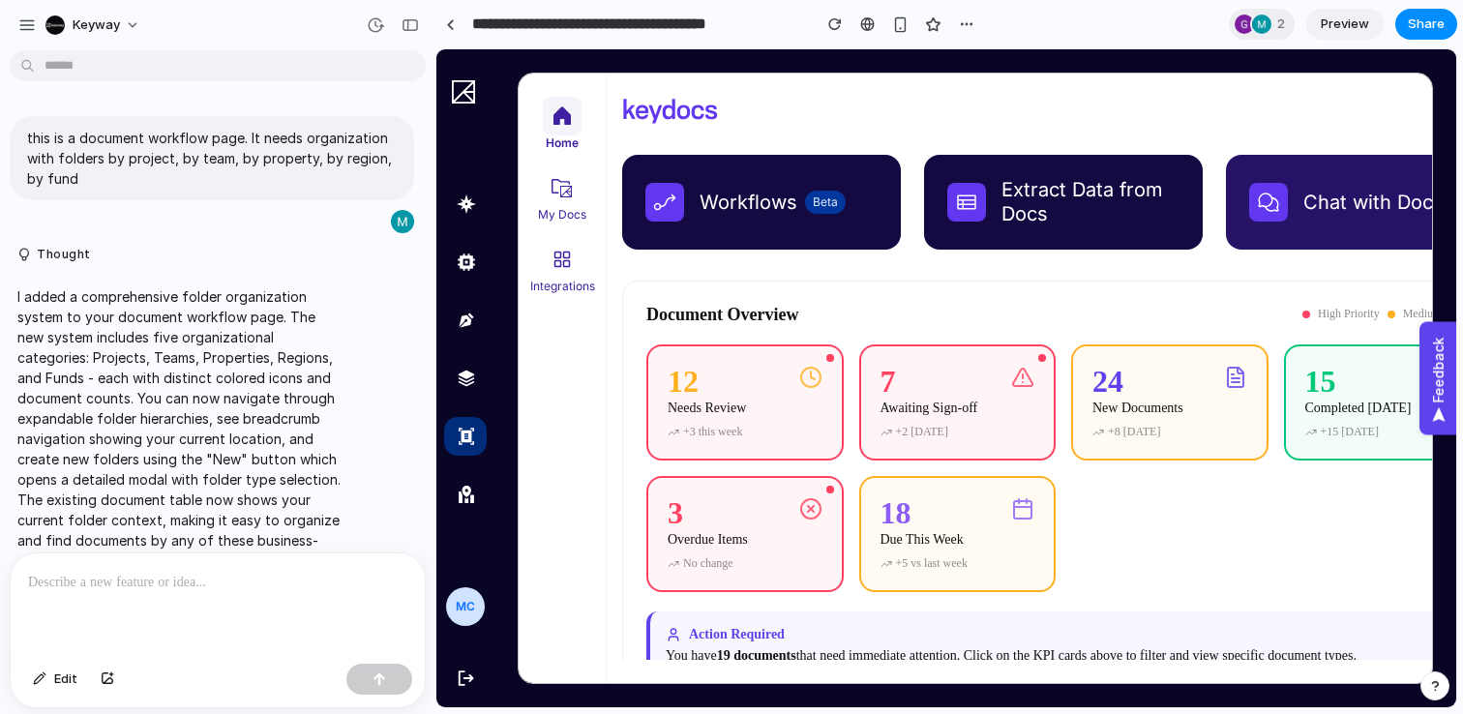
click at [1352, 215] on button "Chat with Docs" at bounding box center [1365, 202] width 279 height 95
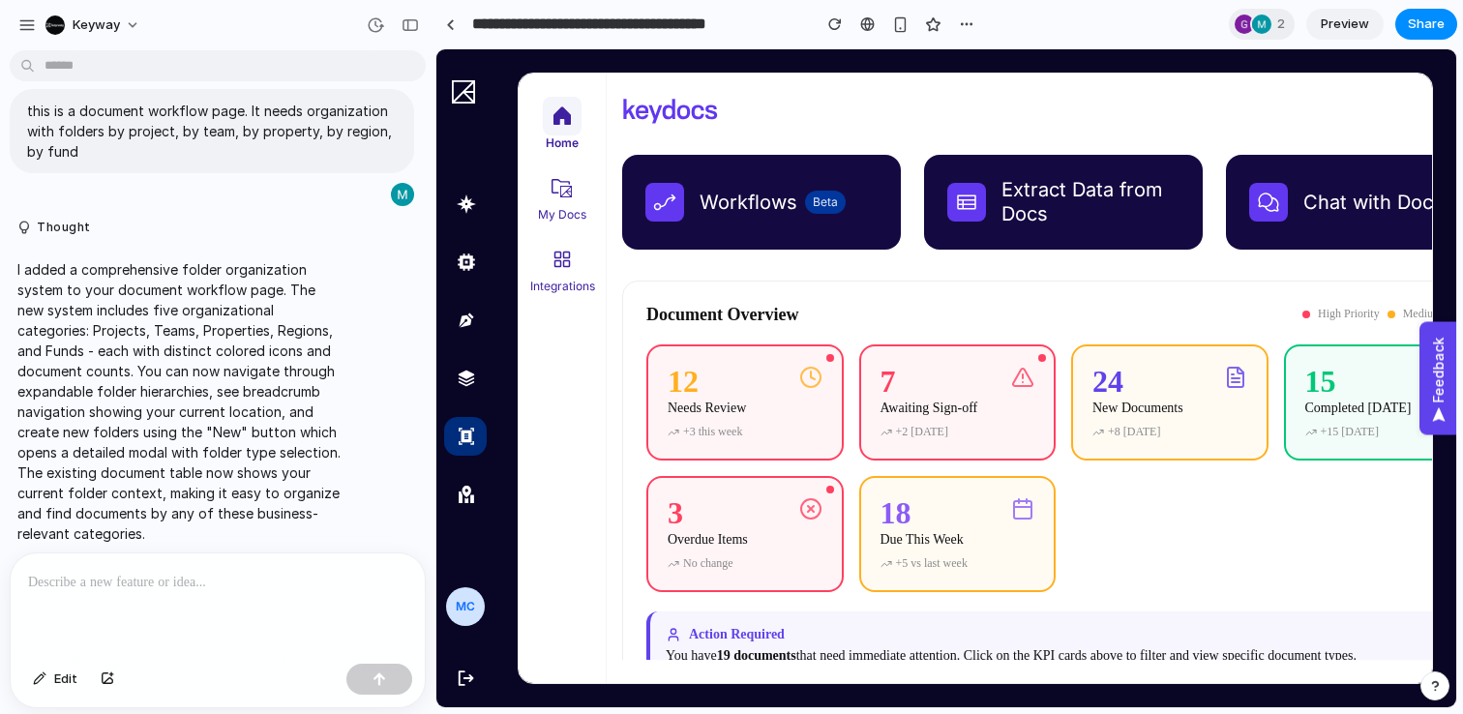
scroll to position [34, 0]
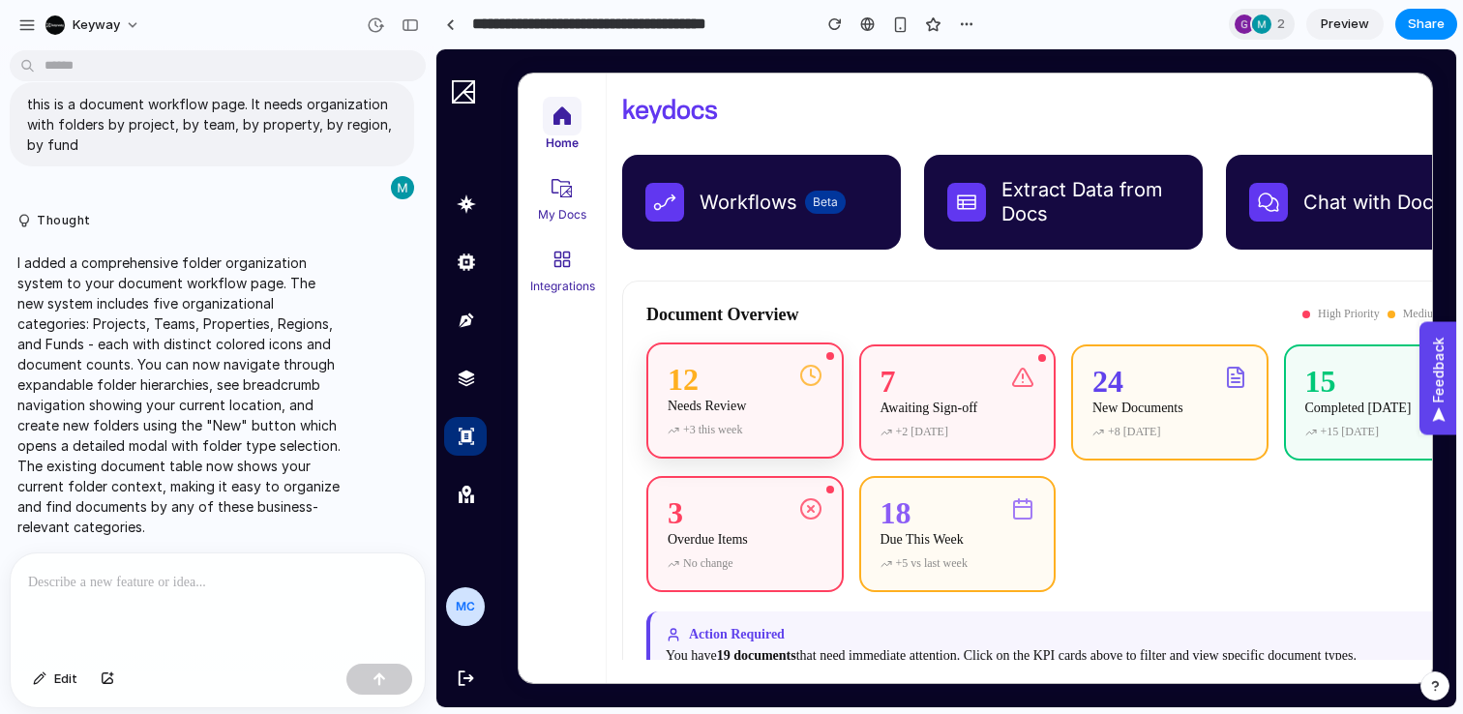
click at [769, 372] on div "12 Needs Review" at bounding box center [745, 393] width 155 height 58
click at [564, 200] on div at bounding box center [562, 187] width 39 height 39
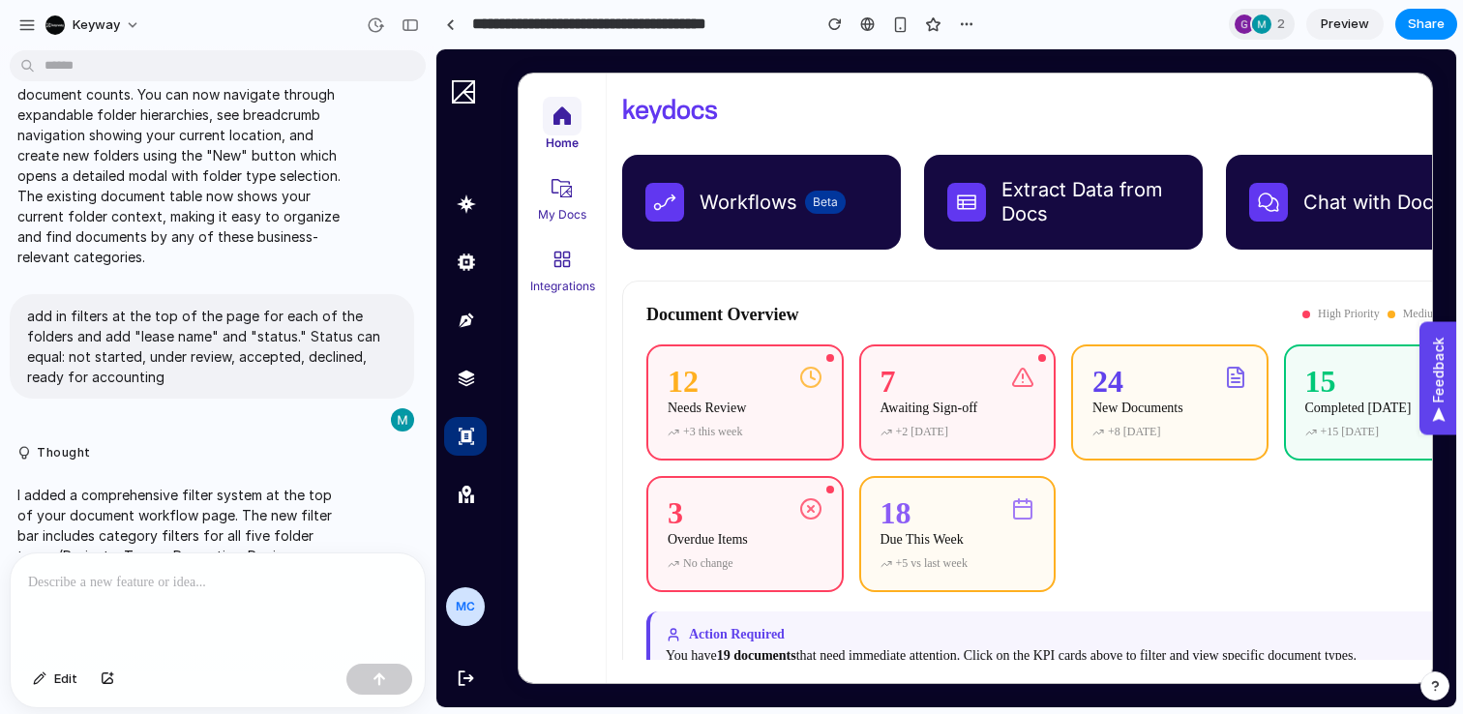
scroll to position [0, 52]
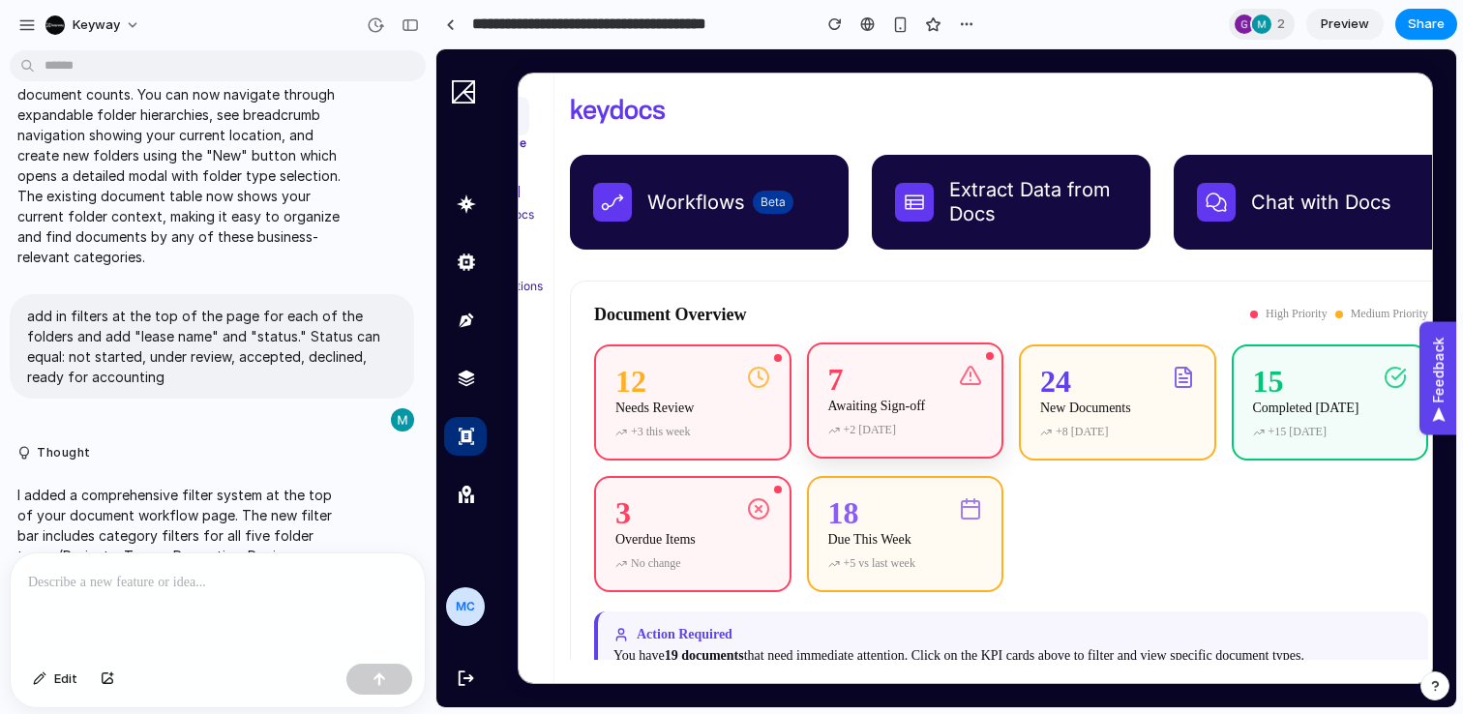
click at [917, 404] on div "Awaiting Sign-off" at bounding box center [877, 406] width 98 height 15
click at [792, 588] on div "3 Overdue Items No change" at bounding box center [692, 532] width 197 height 116
click at [1352, 18] on span "Preview" at bounding box center [1345, 24] width 48 height 19
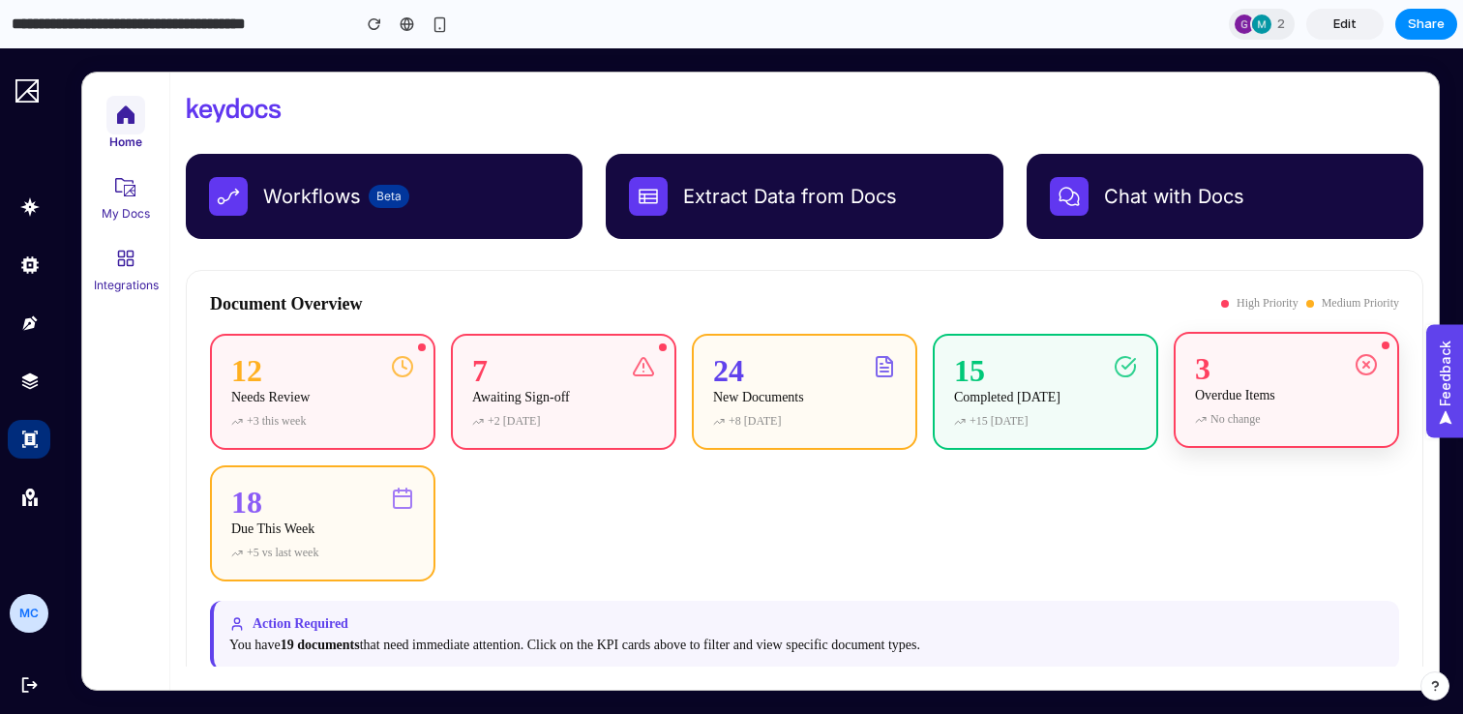
click at [1248, 393] on div "Overdue Items" at bounding box center [1235, 395] width 80 height 15
click at [354, 624] on div "Action Required" at bounding box center [806, 623] width 1155 height 15
click at [128, 162] on nav "Home My Docs Integrations" at bounding box center [125, 381] width 87 height 617
click at [128, 202] on div at bounding box center [125, 186] width 39 height 39
click at [148, 291] on span "Integrations" at bounding box center [126, 285] width 67 height 15
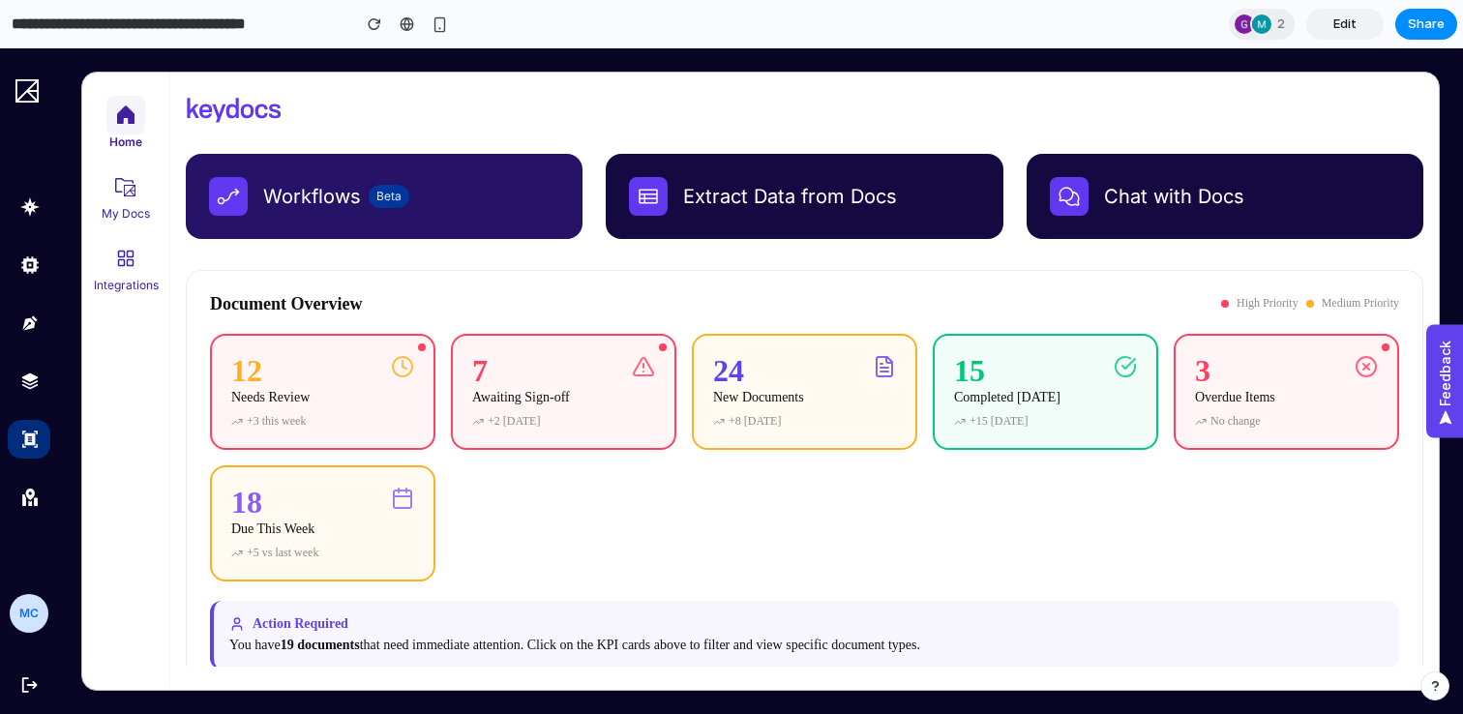
click at [517, 209] on button "Workflows Beta" at bounding box center [384, 196] width 397 height 85
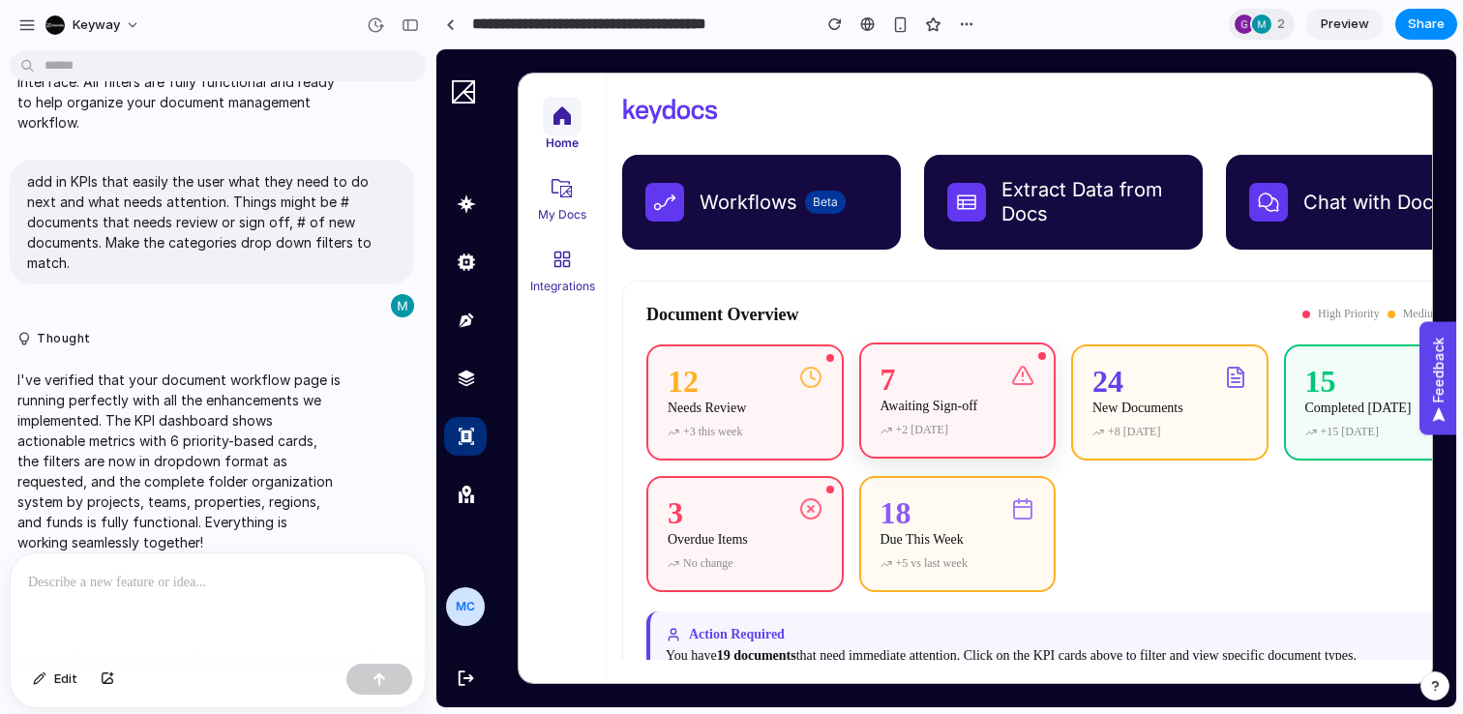
scroll to position [0, 52]
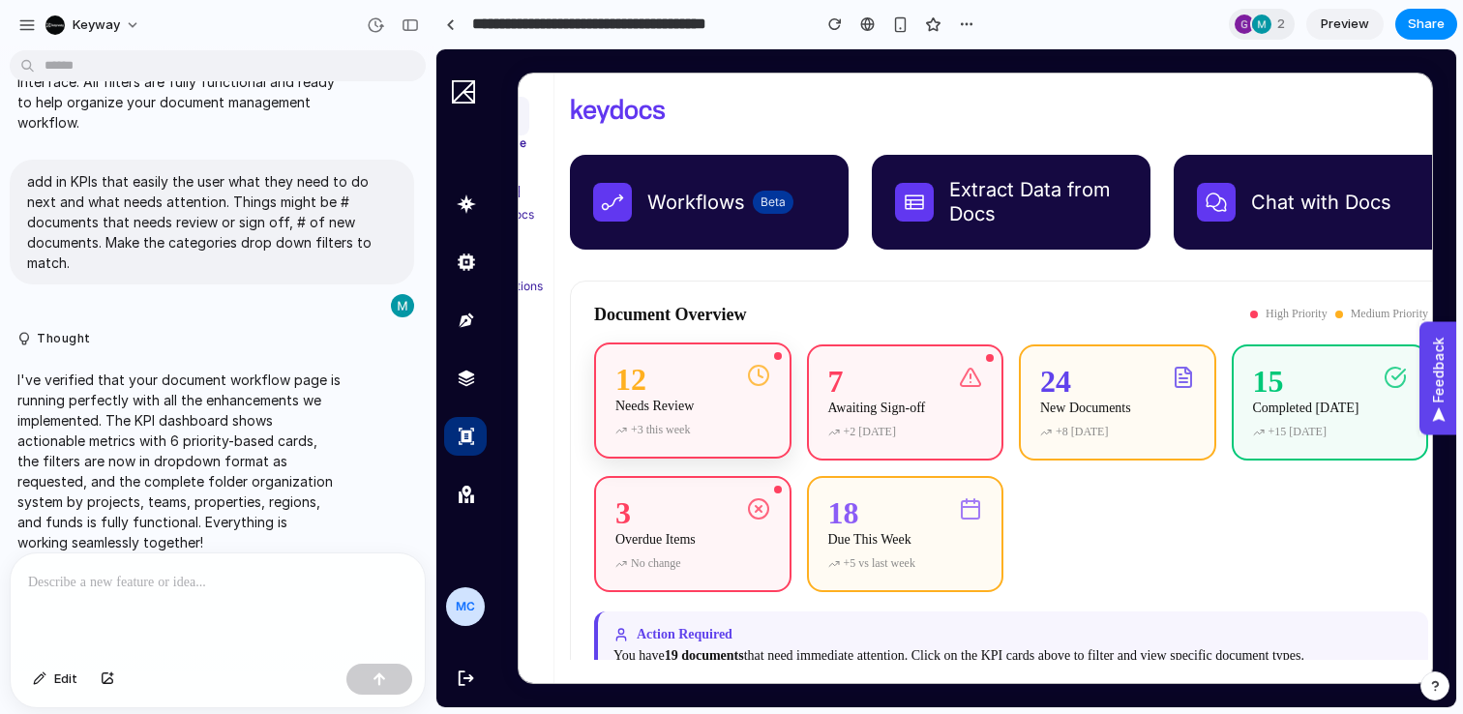
click at [756, 362] on div "12 Needs Review +3 this week" at bounding box center [692, 401] width 197 height 116
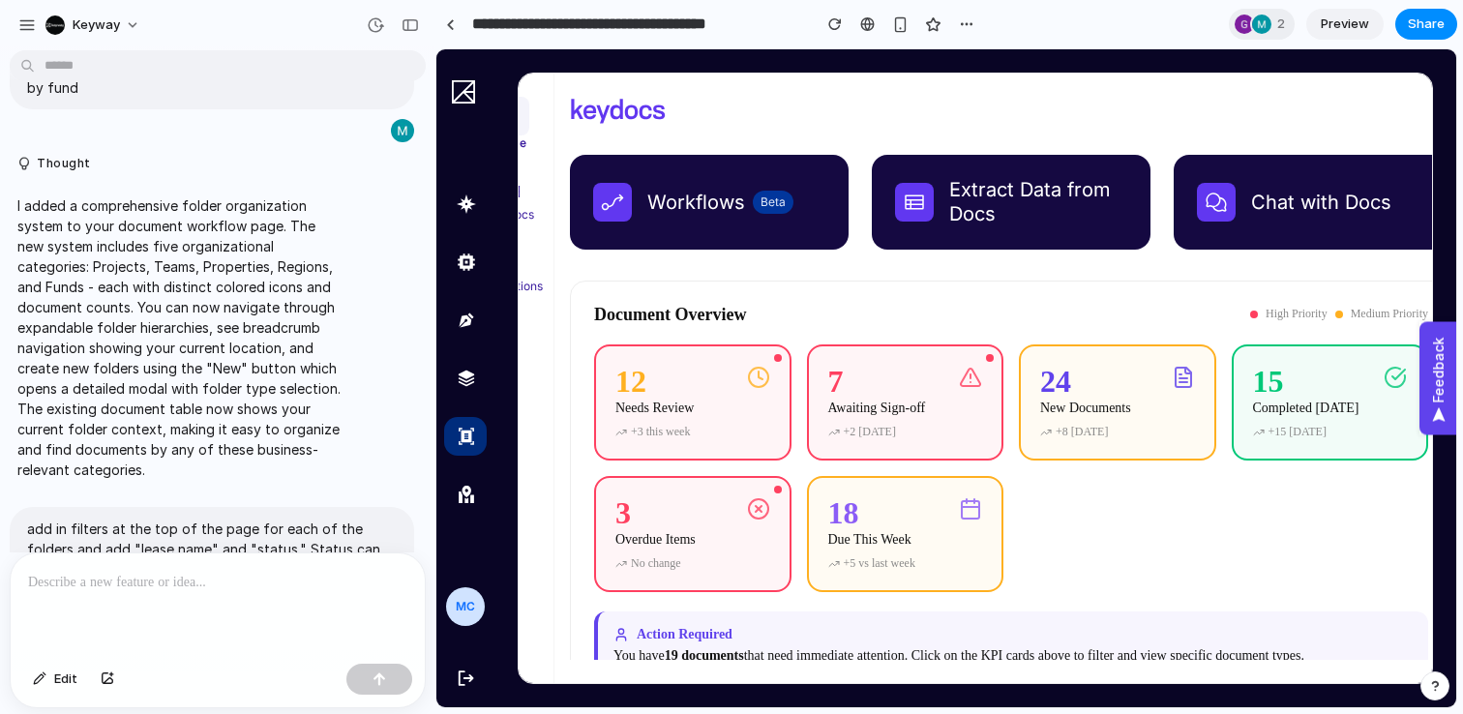
scroll to position [0, 0]
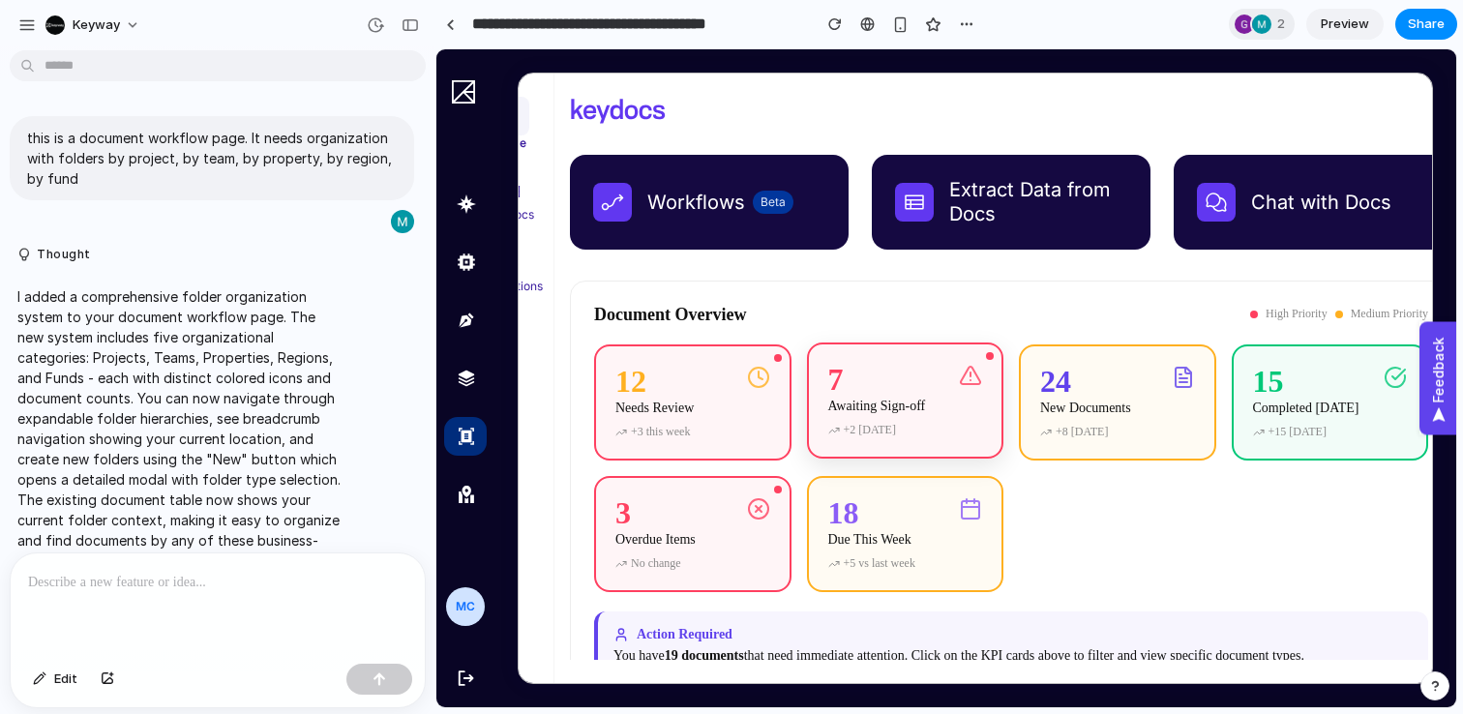
click at [983, 386] on div "7 Awaiting Sign-off" at bounding box center [905, 393] width 155 height 58
